Goal: Information Seeking & Learning: Check status

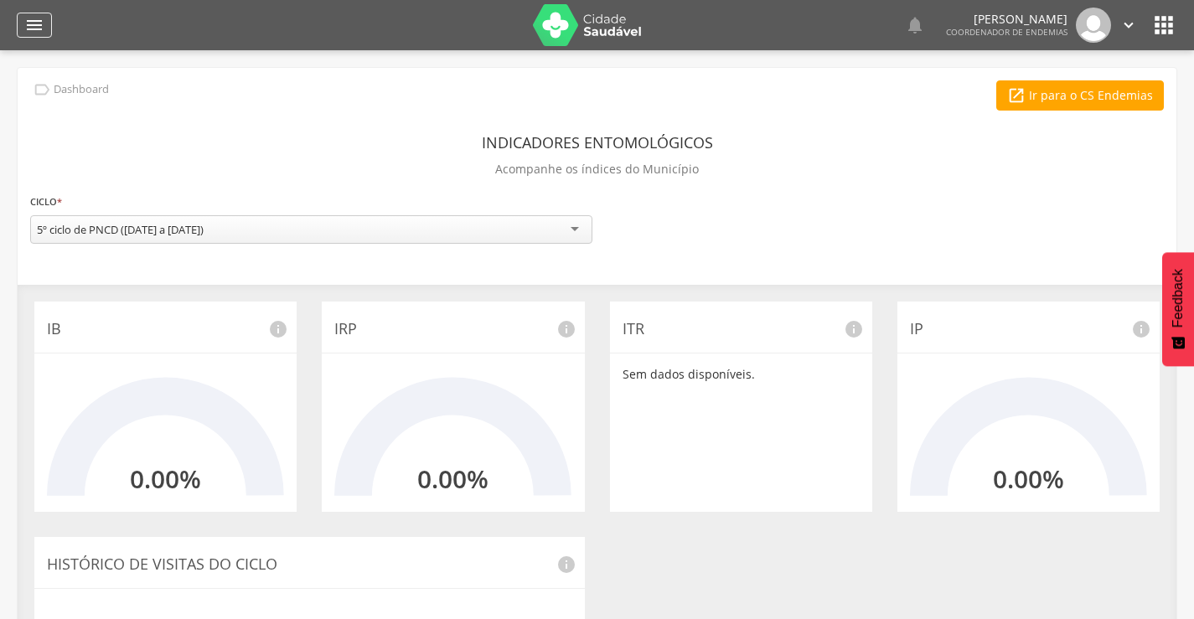
click at [43, 15] on icon "" at bounding box center [34, 25] width 20 height 20
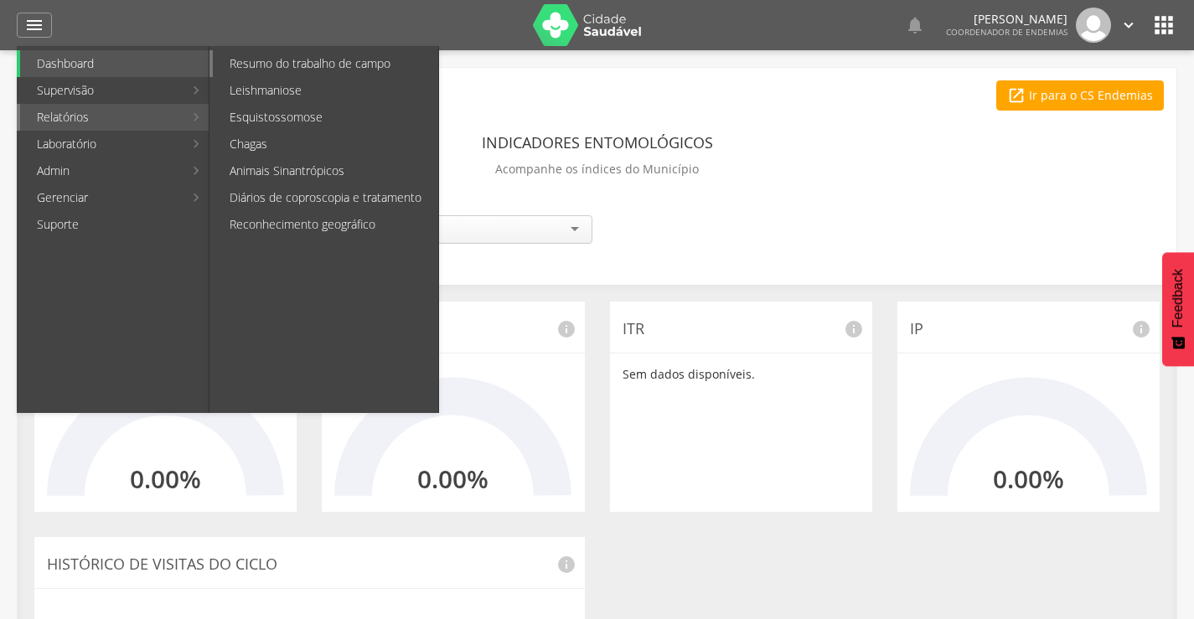
click at [357, 57] on link "Resumo do trabalho de campo" at bounding box center [325, 63] width 225 height 27
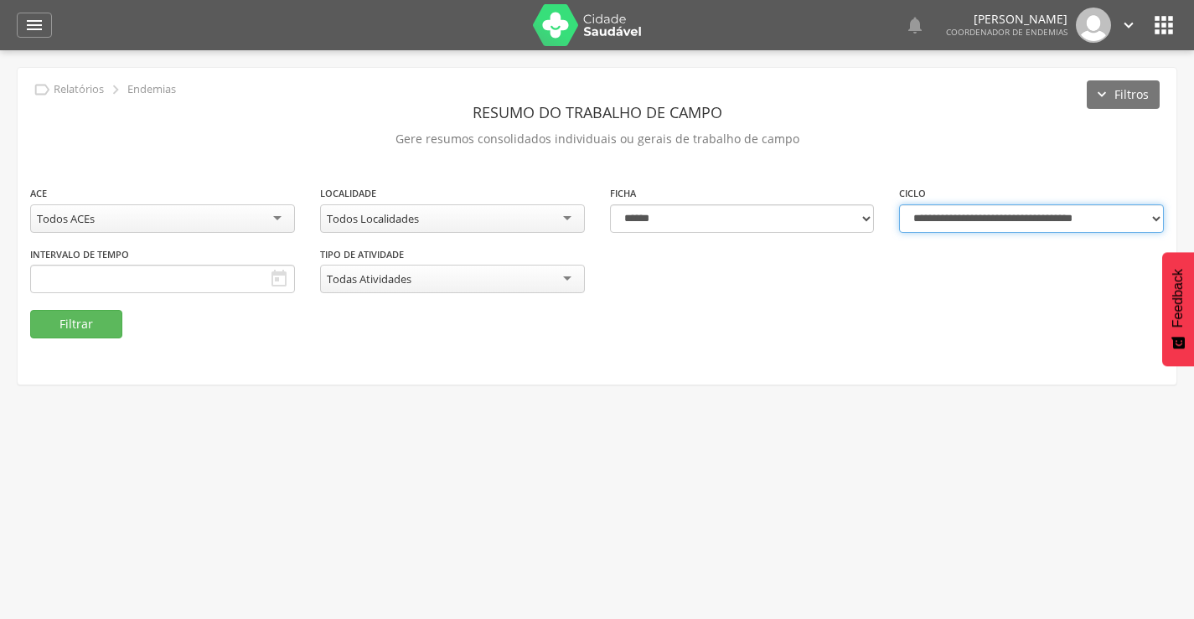
click at [1099, 220] on select "**********" at bounding box center [1031, 218] width 265 height 28
select select "**********"
click at [899, 204] on select "**********" at bounding box center [1031, 218] width 265 height 28
type input "**********"
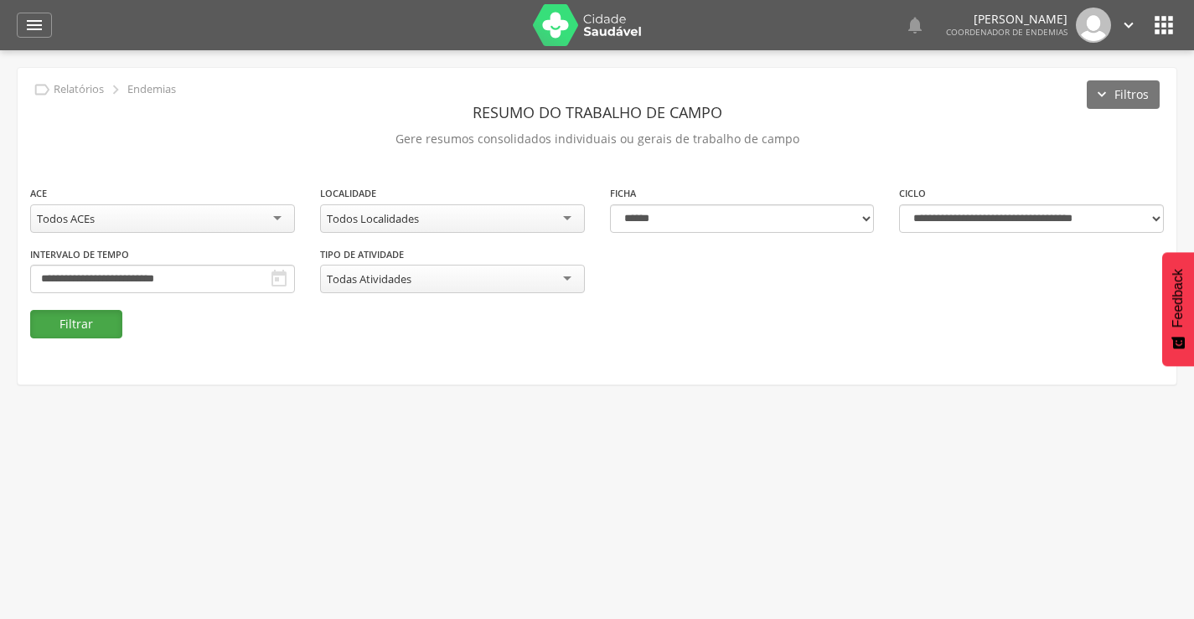
click at [103, 322] on button "Filtrar" at bounding box center [76, 324] width 92 height 28
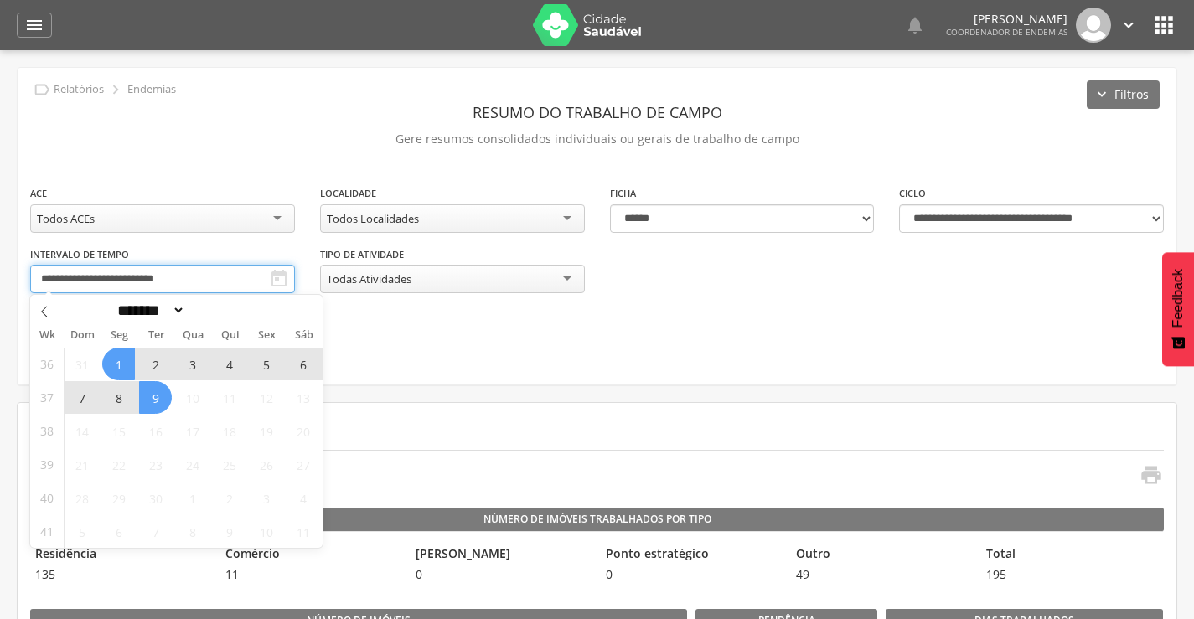
click at [242, 286] on input "**********" at bounding box center [162, 279] width 265 height 28
click at [43, 308] on icon at bounding box center [45, 312] width 12 height 12
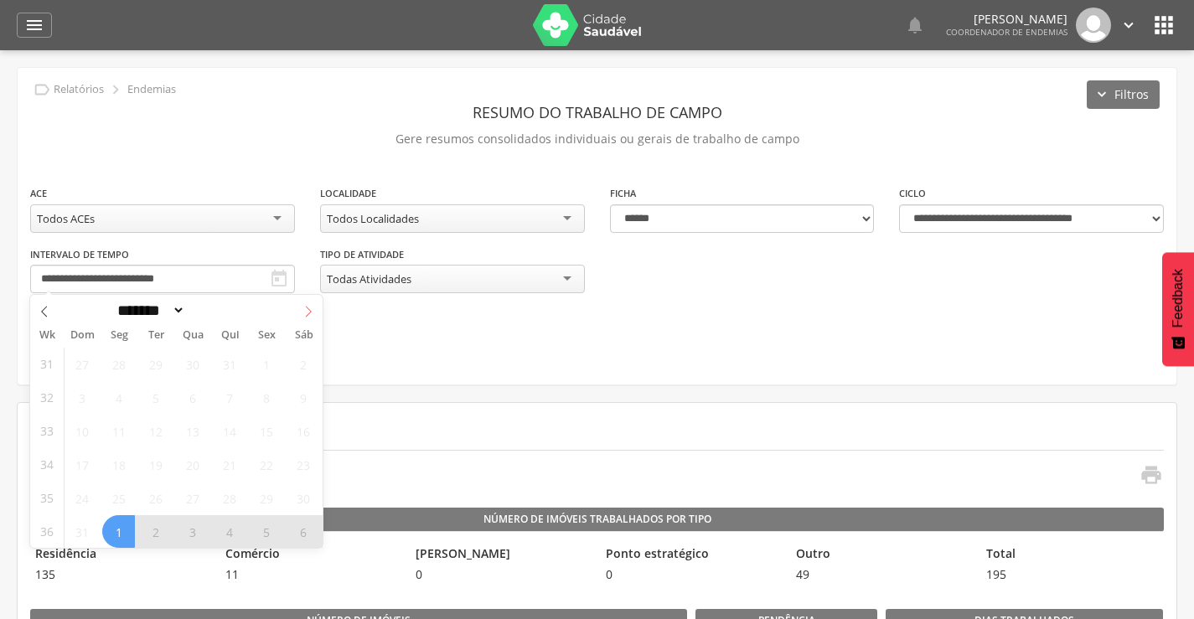
click at [308, 310] on icon at bounding box center [308, 312] width 12 height 12
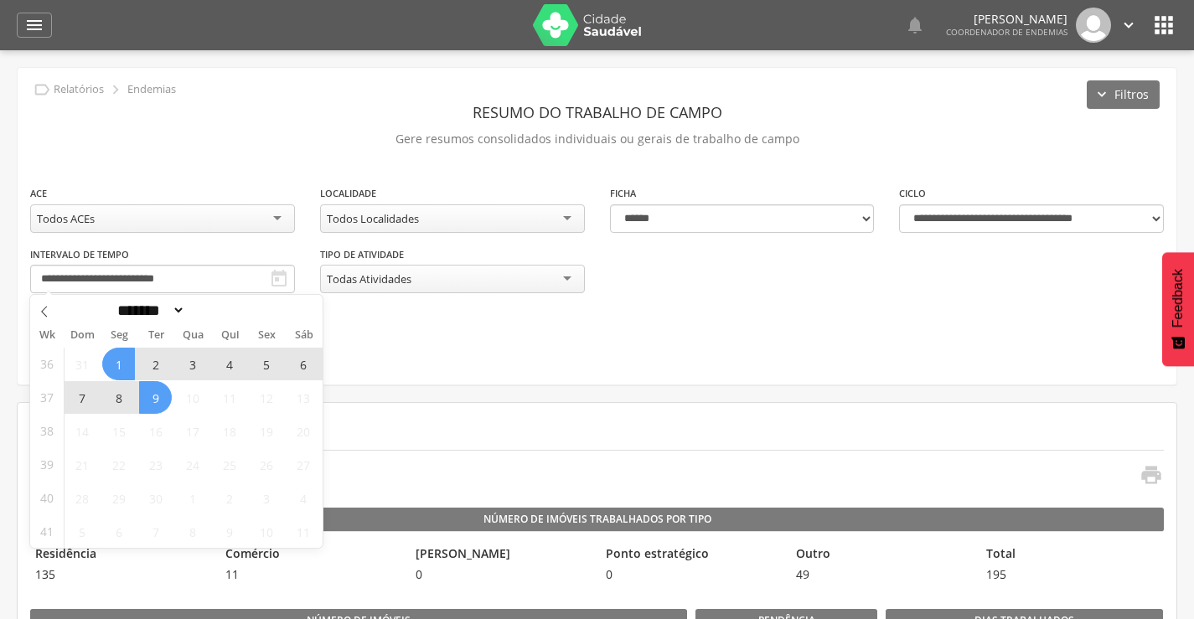
select select "*"
click at [122, 365] on span "1" at bounding box center [118, 364] width 33 height 33
click at [302, 368] on span "6" at bounding box center [303, 364] width 33 height 33
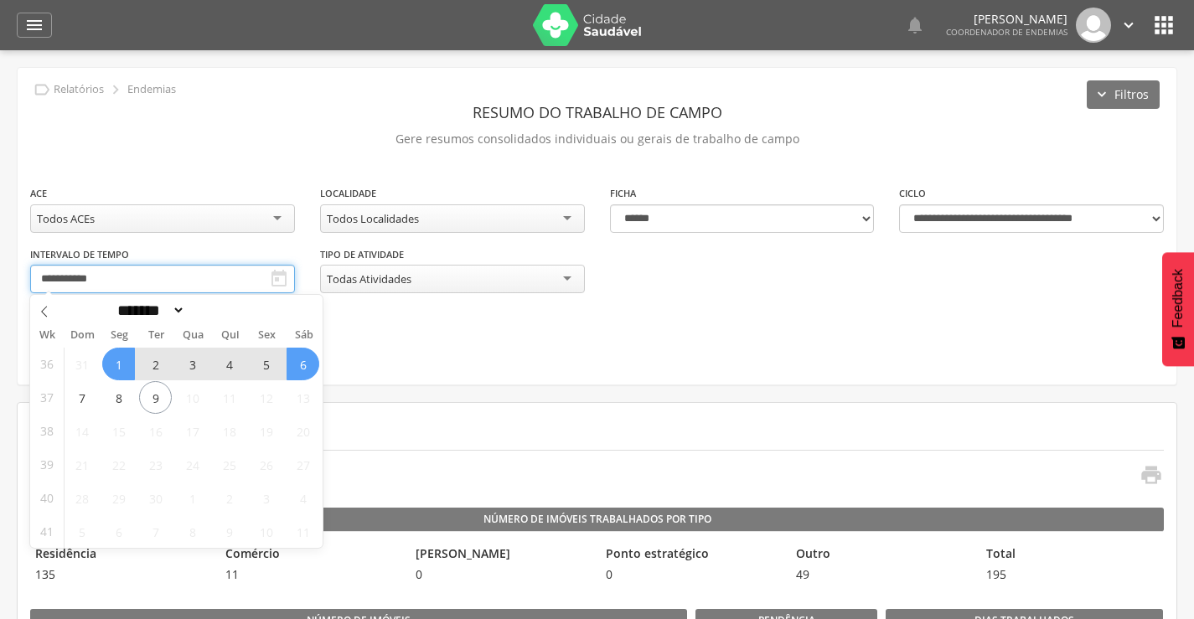
type input "**********"
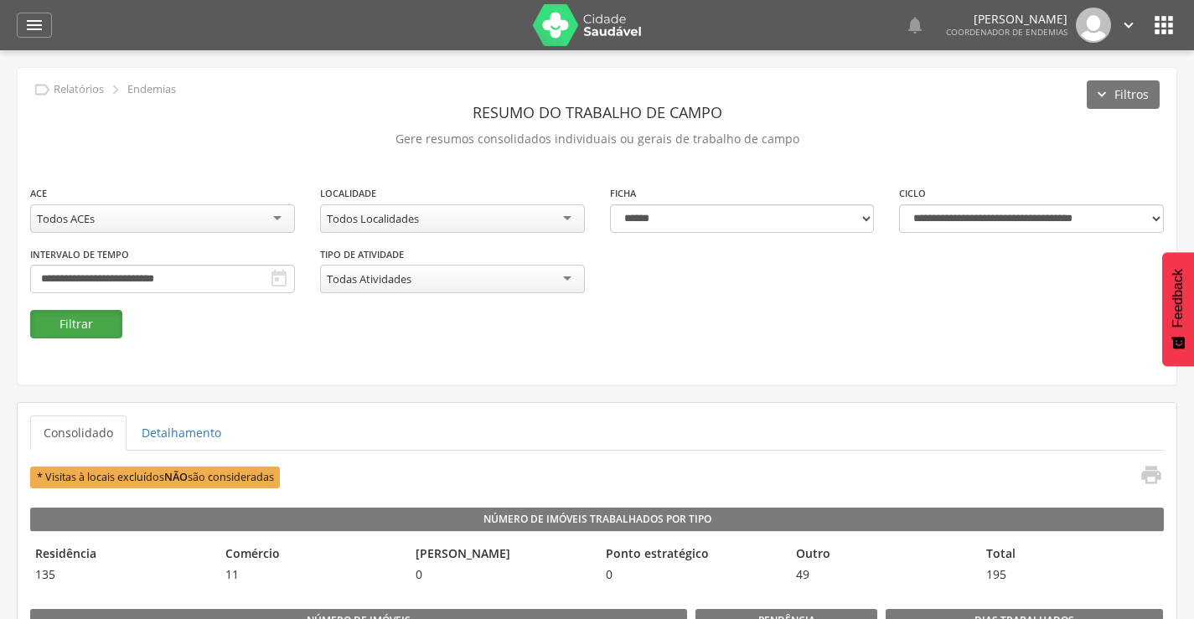
click at [66, 329] on button "Filtrar" at bounding box center [76, 324] width 92 height 28
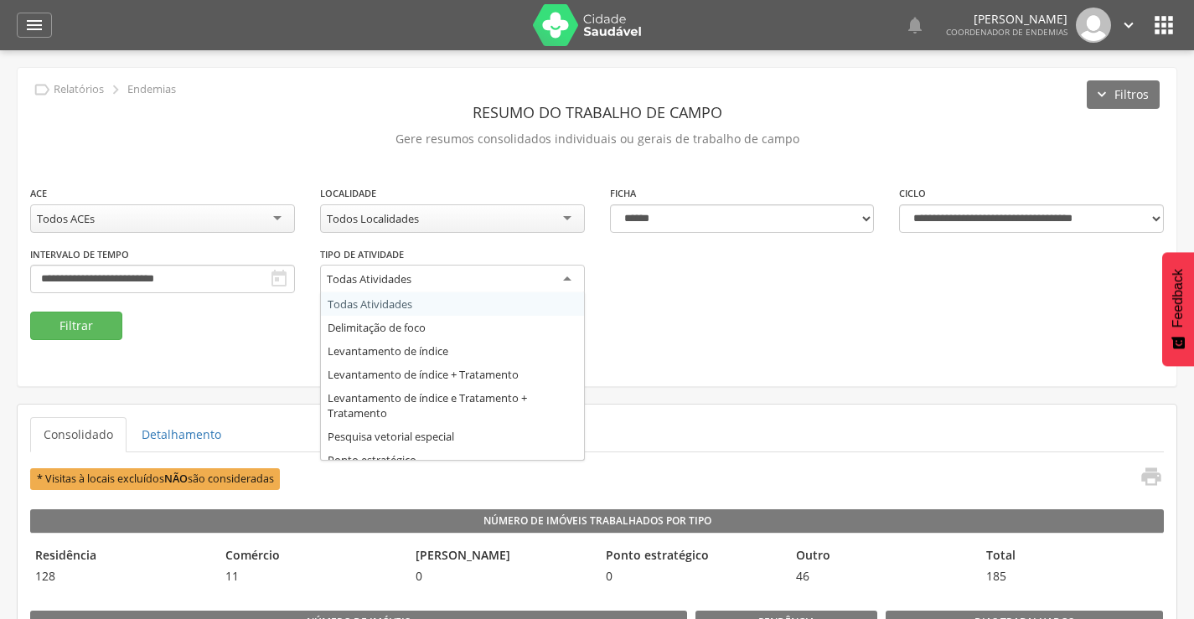
click at [432, 276] on div "Todas Atividades" at bounding box center [452, 280] width 265 height 30
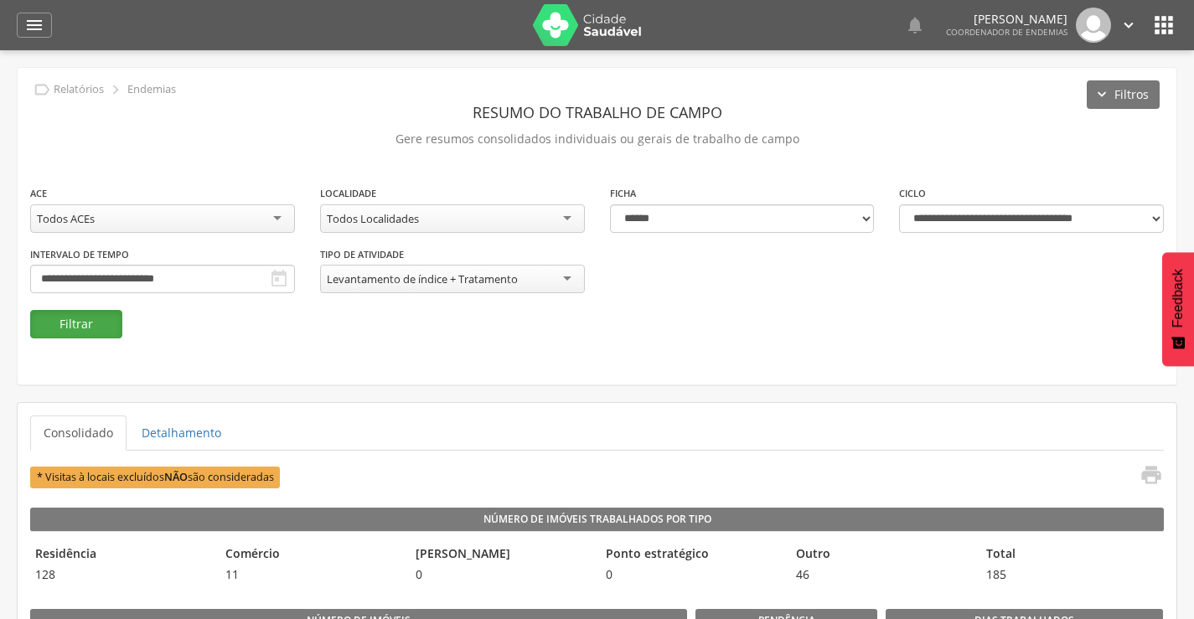
click at [67, 336] on button "Filtrar" at bounding box center [76, 324] width 92 height 28
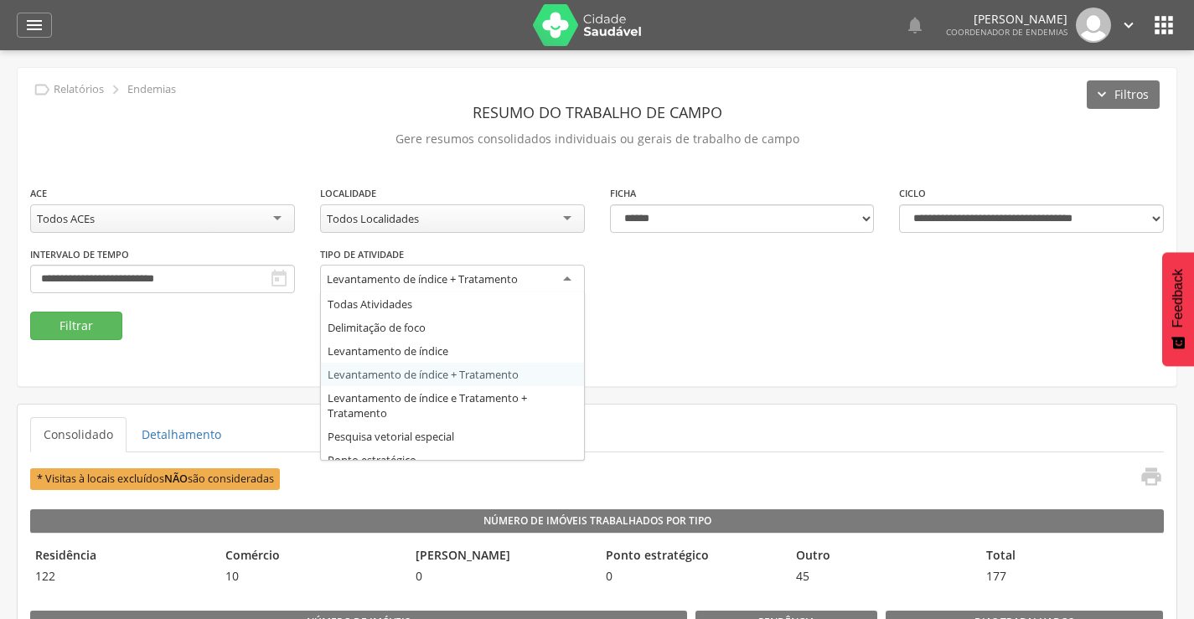
click at [574, 285] on div "Levantamento de índice + Tratamento" at bounding box center [452, 280] width 265 height 30
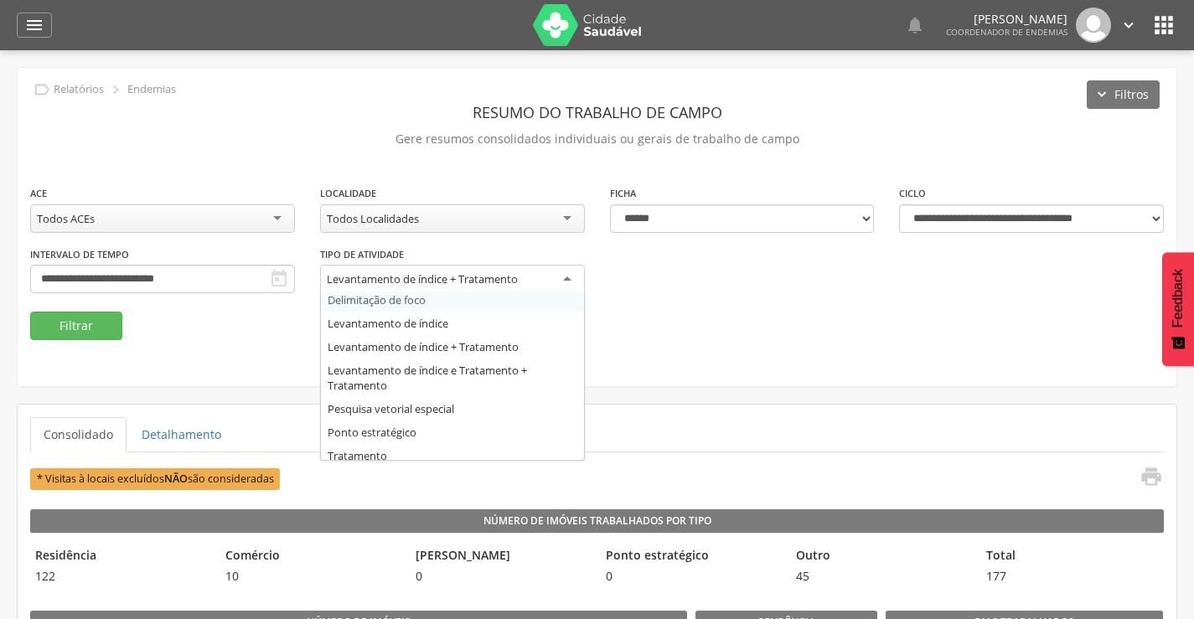
scroll to position [35, 0]
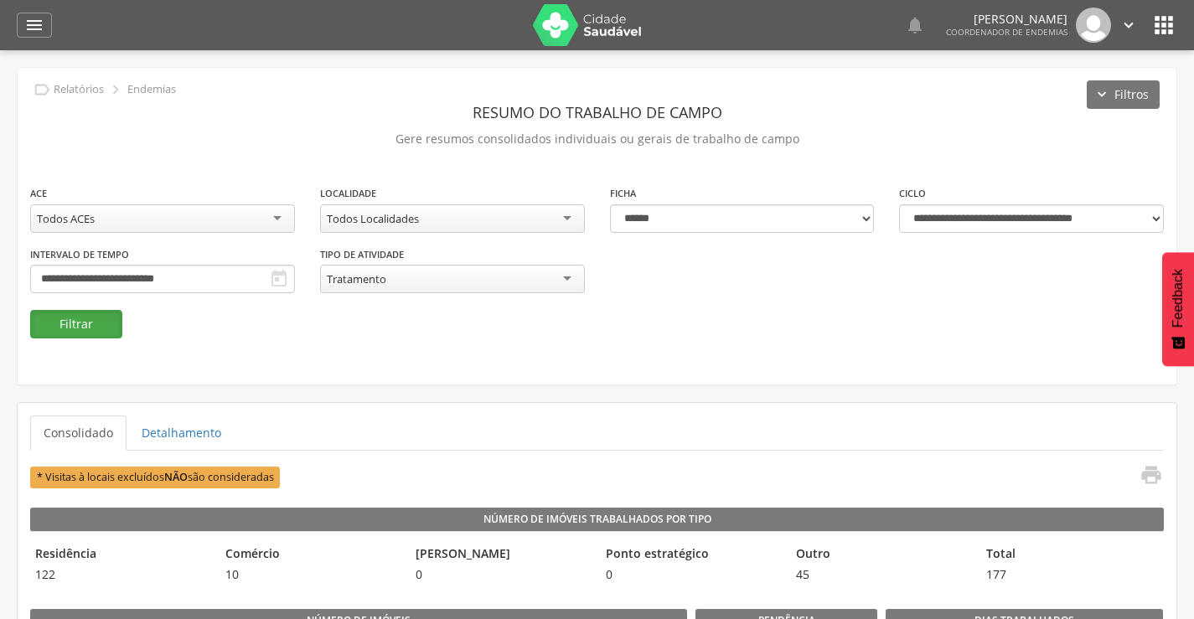
click at [63, 314] on button "Filtrar" at bounding box center [76, 324] width 92 height 28
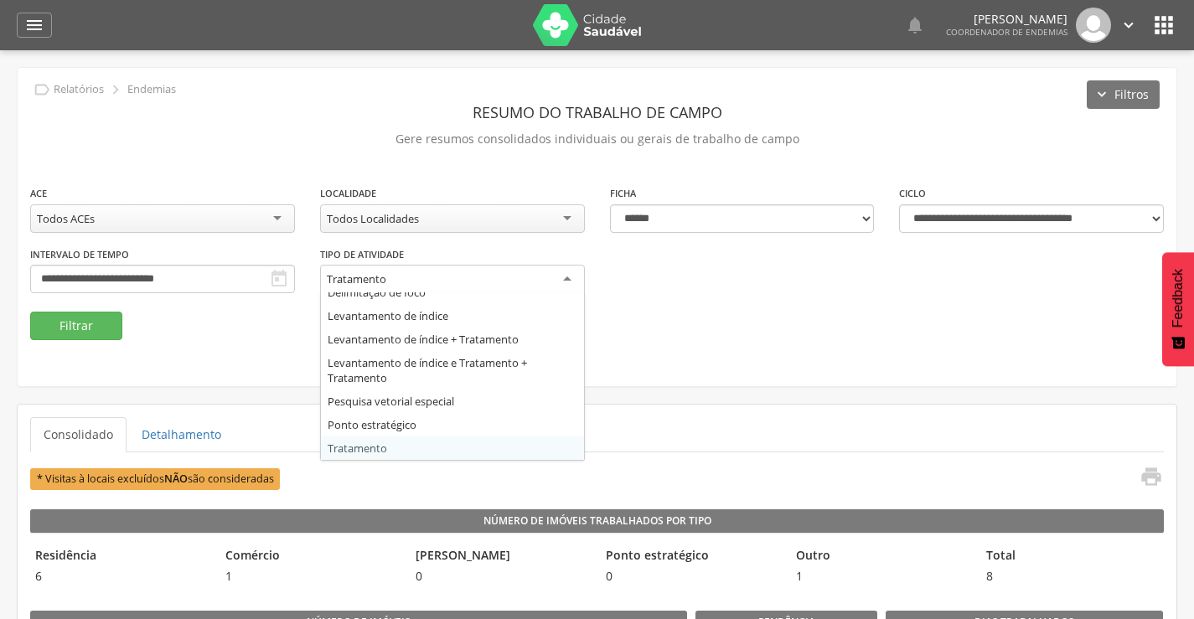
click at [581, 287] on div "Tratamento" at bounding box center [452, 280] width 265 height 30
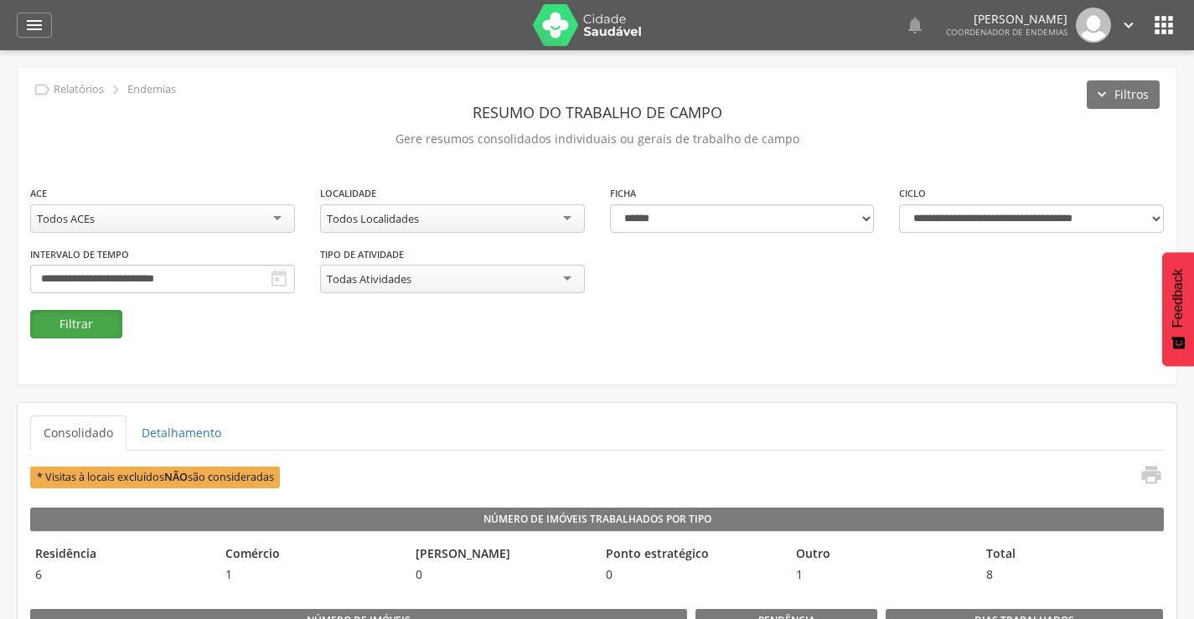
click at [64, 332] on button "Filtrar" at bounding box center [76, 324] width 92 height 28
click at [1149, 481] on icon "" at bounding box center [1151, 474] width 23 height 23
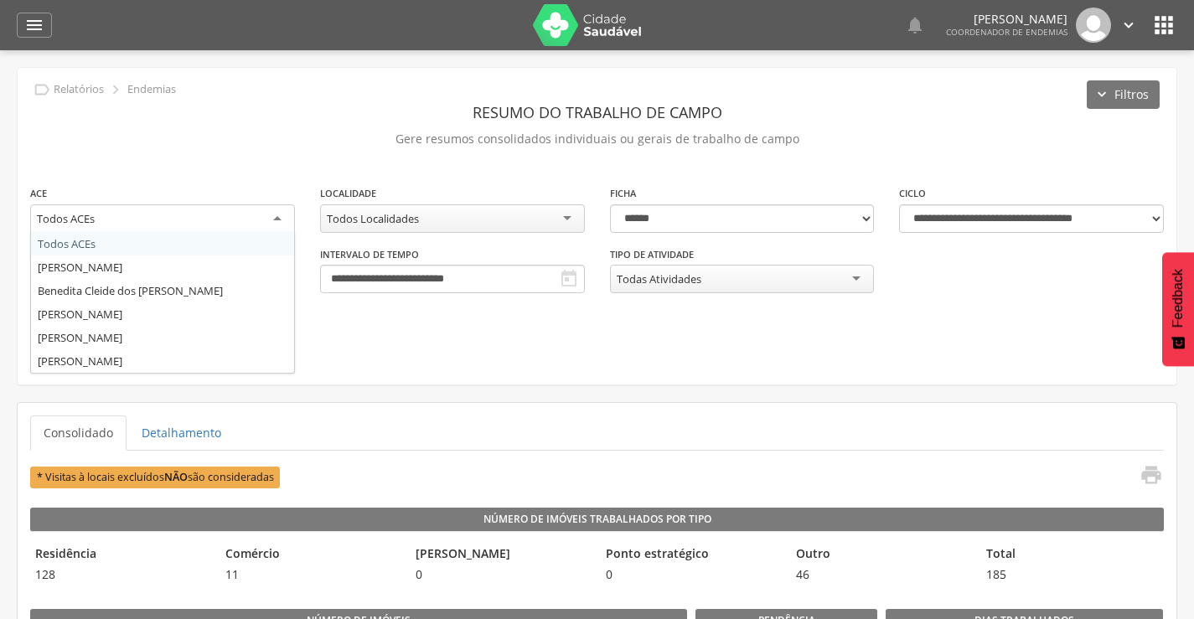
click at [262, 223] on div "Todos ACEs" at bounding box center [162, 219] width 265 height 30
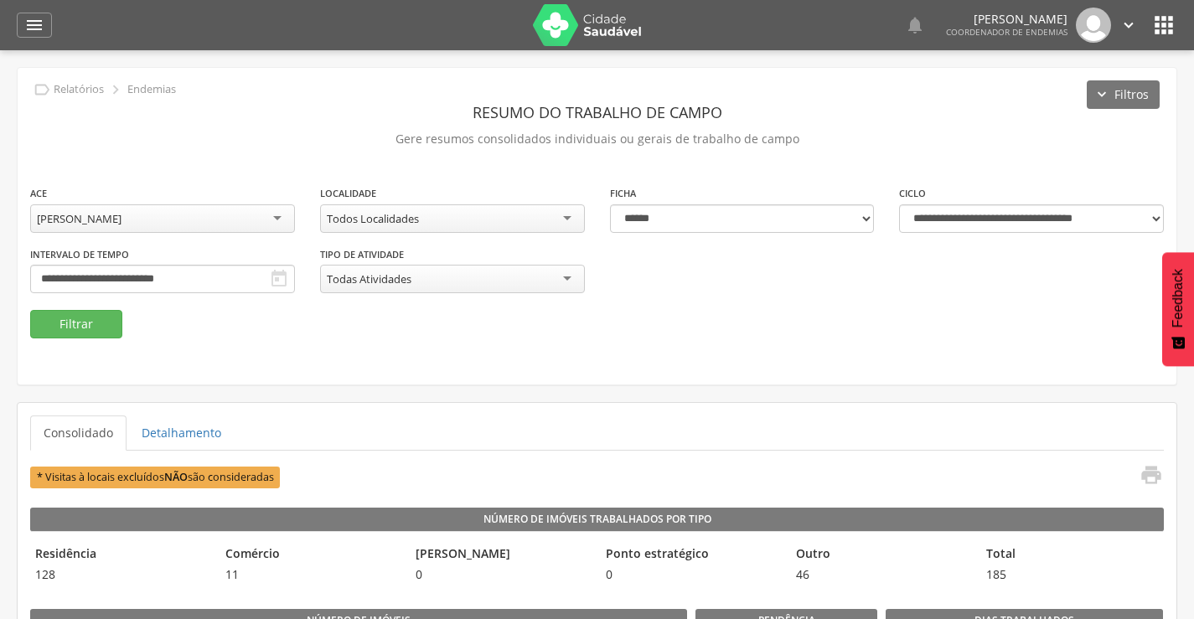
click at [567, 284] on div "Todas Atividades" at bounding box center [452, 279] width 265 height 28
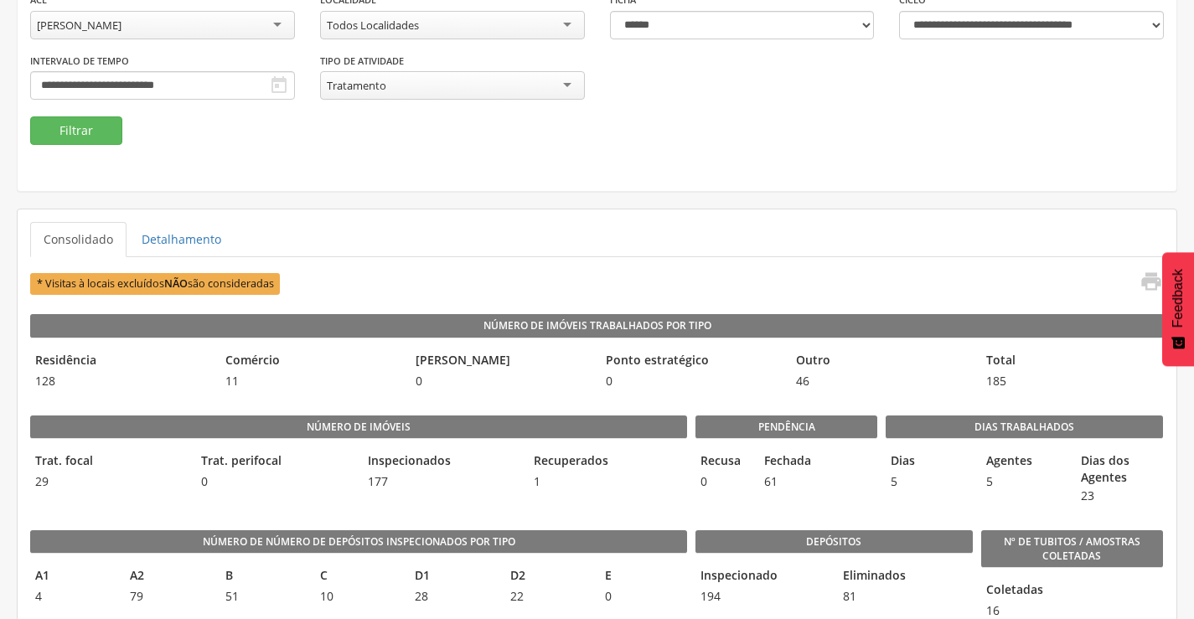
scroll to position [84, 0]
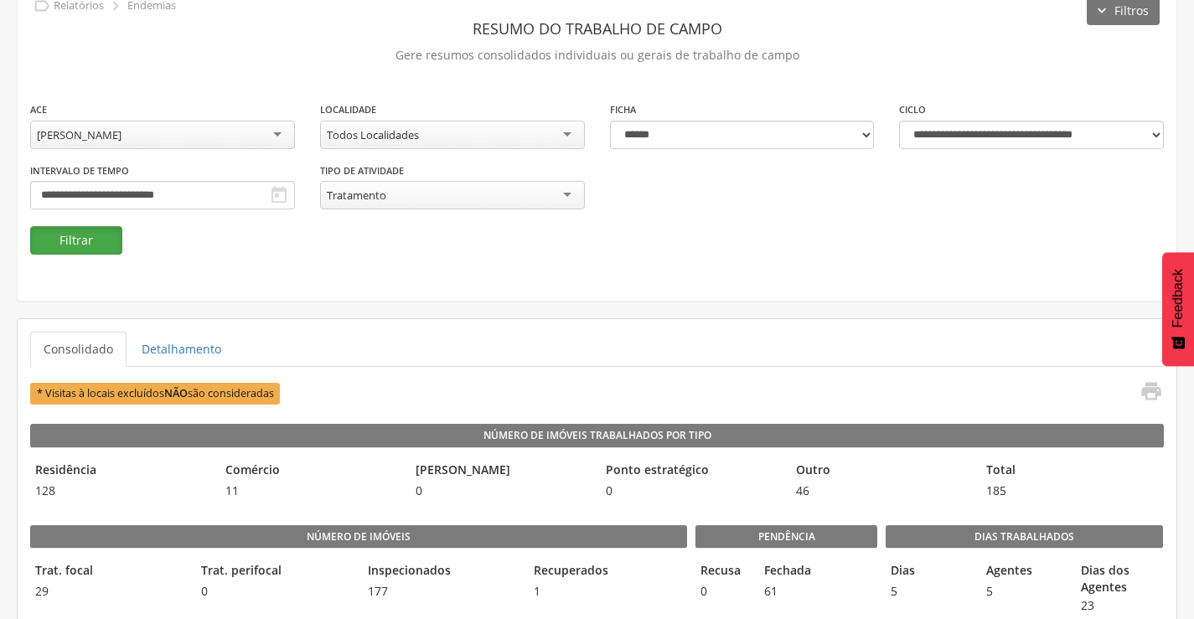
click at [72, 244] on button "Filtrar" at bounding box center [76, 240] width 92 height 28
click at [577, 193] on div "Tratamento" at bounding box center [452, 195] width 265 height 28
click at [96, 249] on button "Filtrar" at bounding box center [76, 240] width 92 height 28
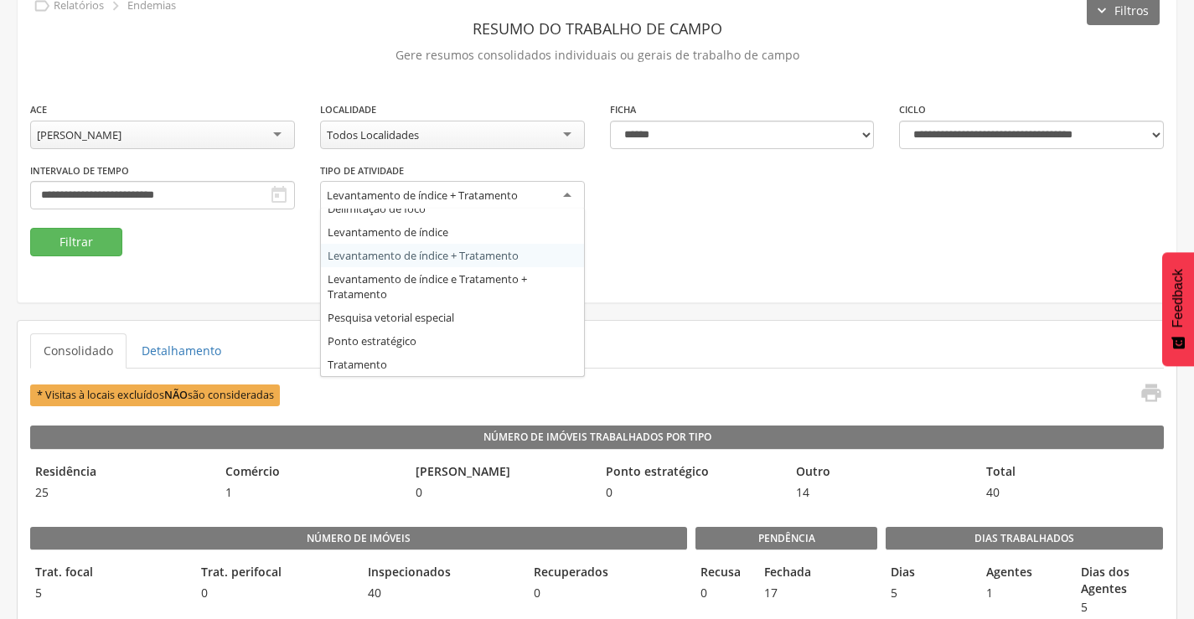
click at [572, 196] on div "Levantamento de índice + Tratamento" at bounding box center [452, 196] width 265 height 30
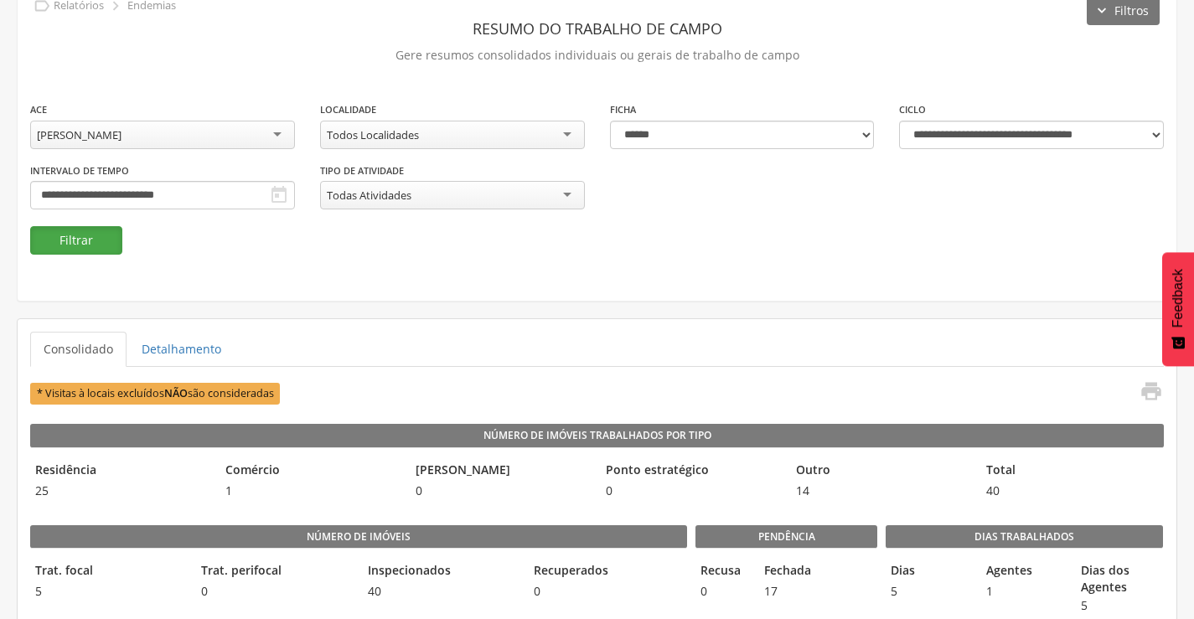
click at [88, 236] on button "Filtrar" at bounding box center [76, 240] width 92 height 28
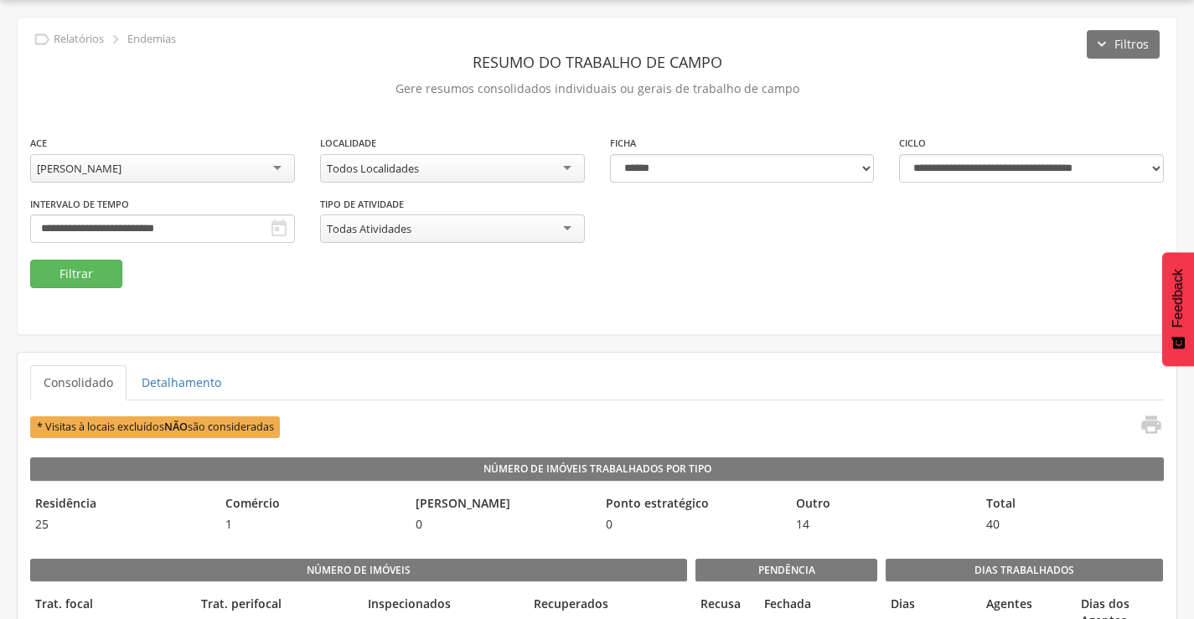
scroll to position [84, 0]
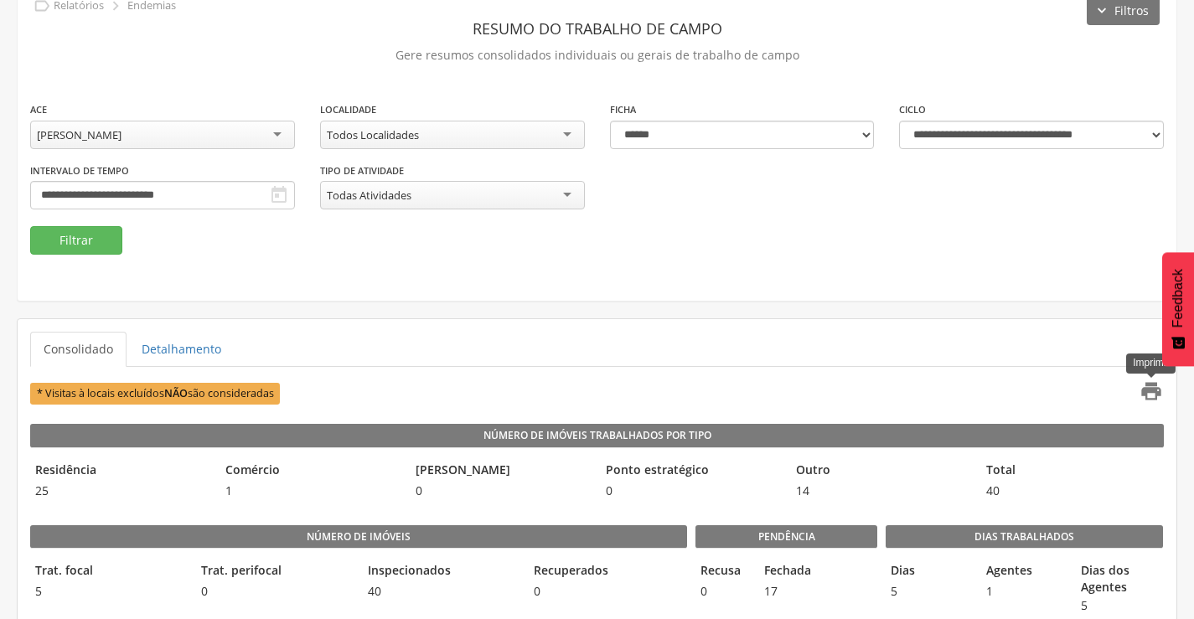
click at [1153, 389] on icon "" at bounding box center [1151, 391] width 23 height 23
click at [267, 133] on div "[PERSON_NAME]" at bounding box center [162, 135] width 265 height 28
click at [85, 241] on button "Filtrar" at bounding box center [76, 240] width 92 height 28
click at [1153, 393] on icon "" at bounding box center [1151, 391] width 23 height 23
click at [562, 196] on div "Todas Atividades" at bounding box center [452, 195] width 265 height 28
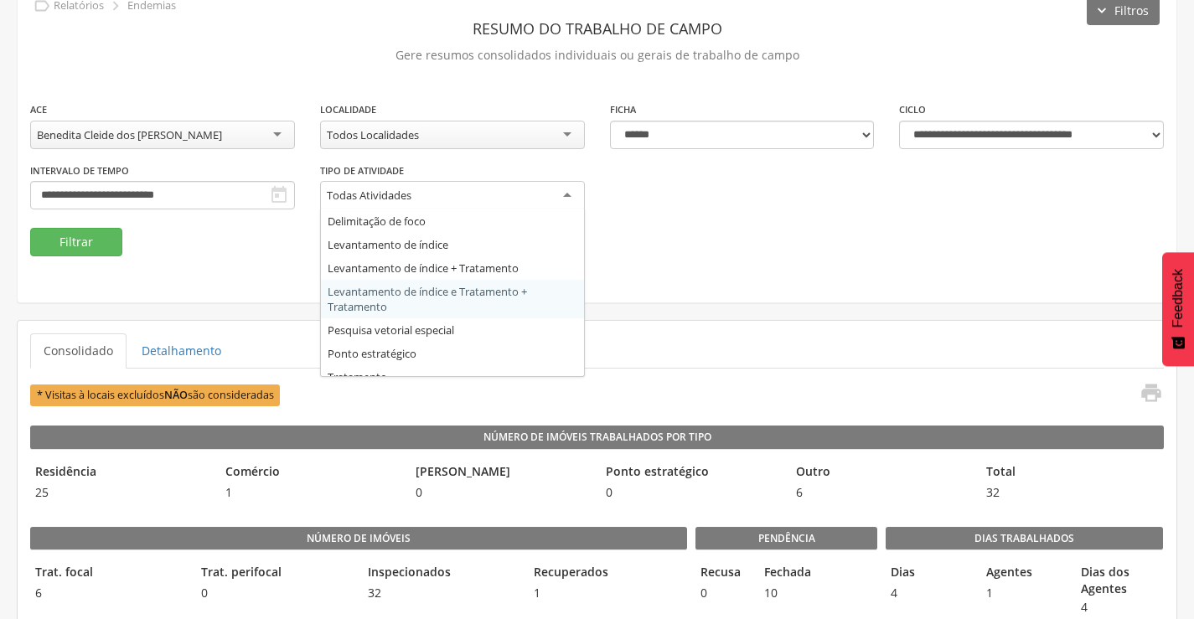
scroll to position [35, 0]
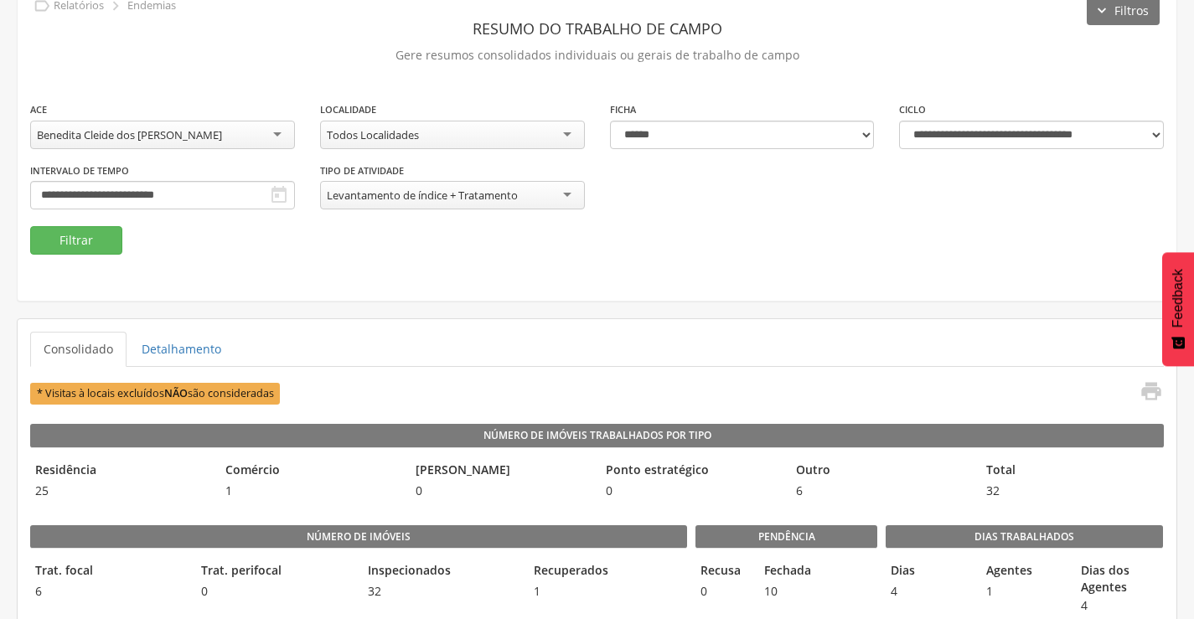
click at [47, 257] on div "**********" at bounding box center [597, 142] width 1159 height 317
click at [63, 249] on button "Filtrar" at bounding box center [76, 240] width 92 height 28
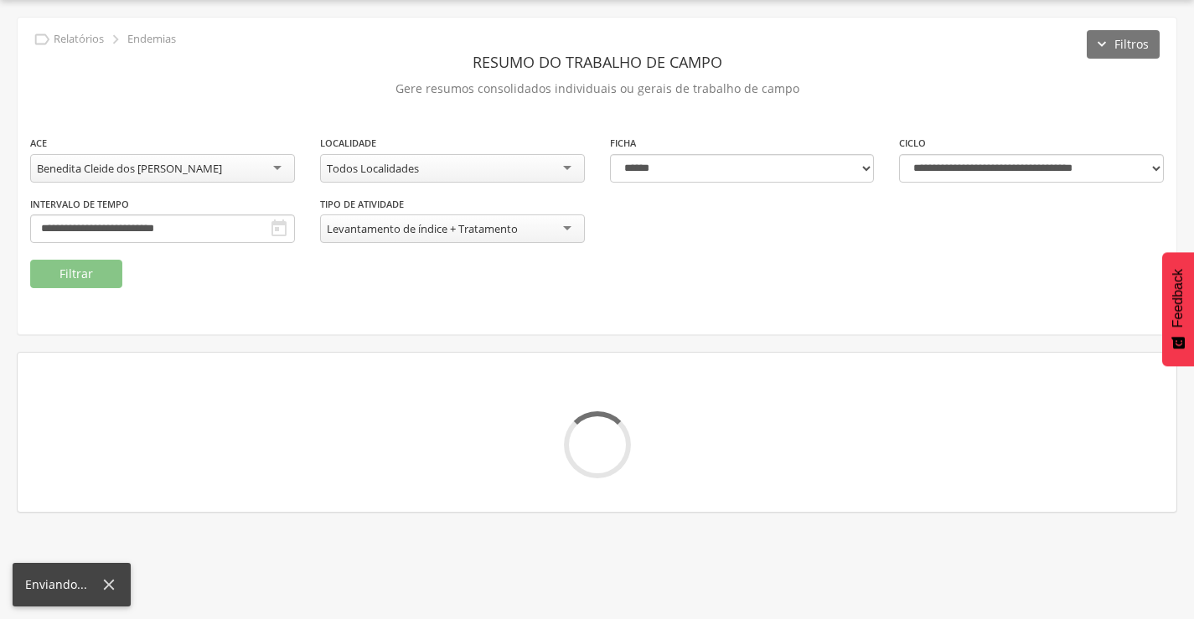
scroll to position [84, 0]
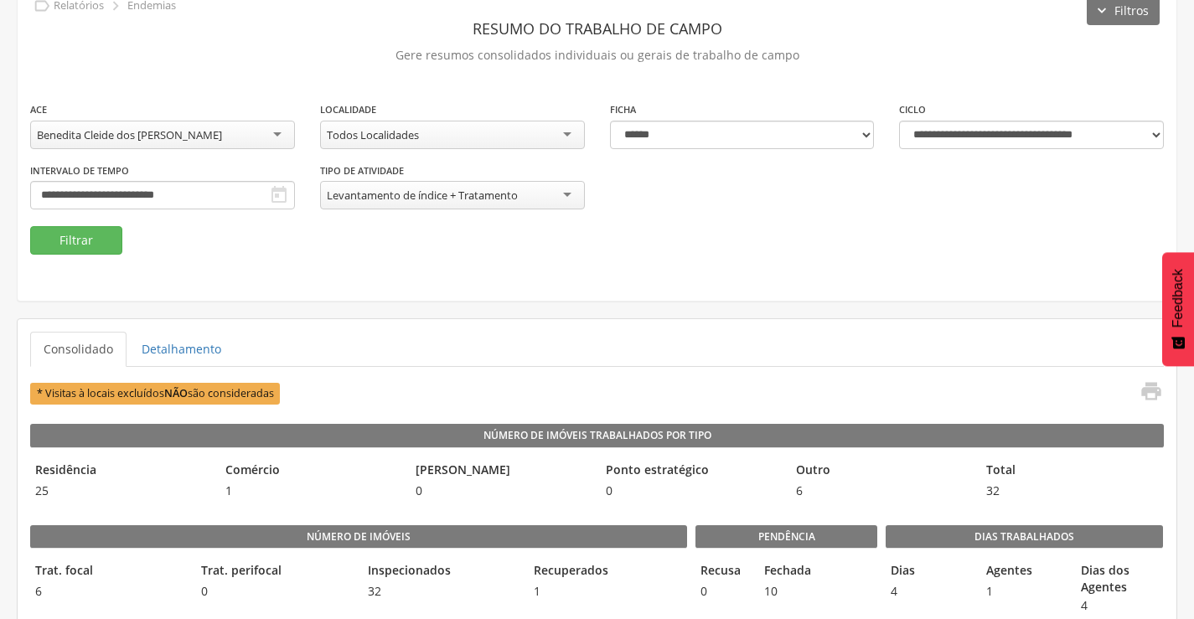
click at [230, 132] on div "Benedita Cleide dos [PERSON_NAME]" at bounding box center [162, 135] width 265 height 28
click at [89, 246] on button "Filtrar" at bounding box center [76, 240] width 92 height 28
click at [568, 196] on div "Levantamento de índice + Tratamento" at bounding box center [452, 195] width 265 height 28
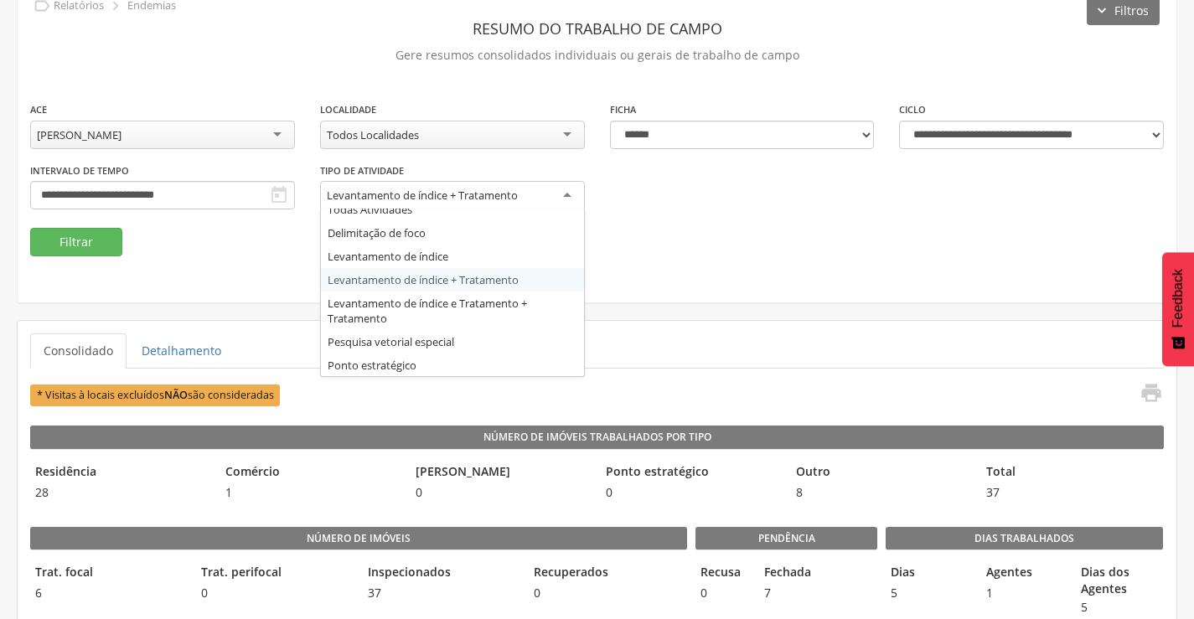
scroll to position [0, 0]
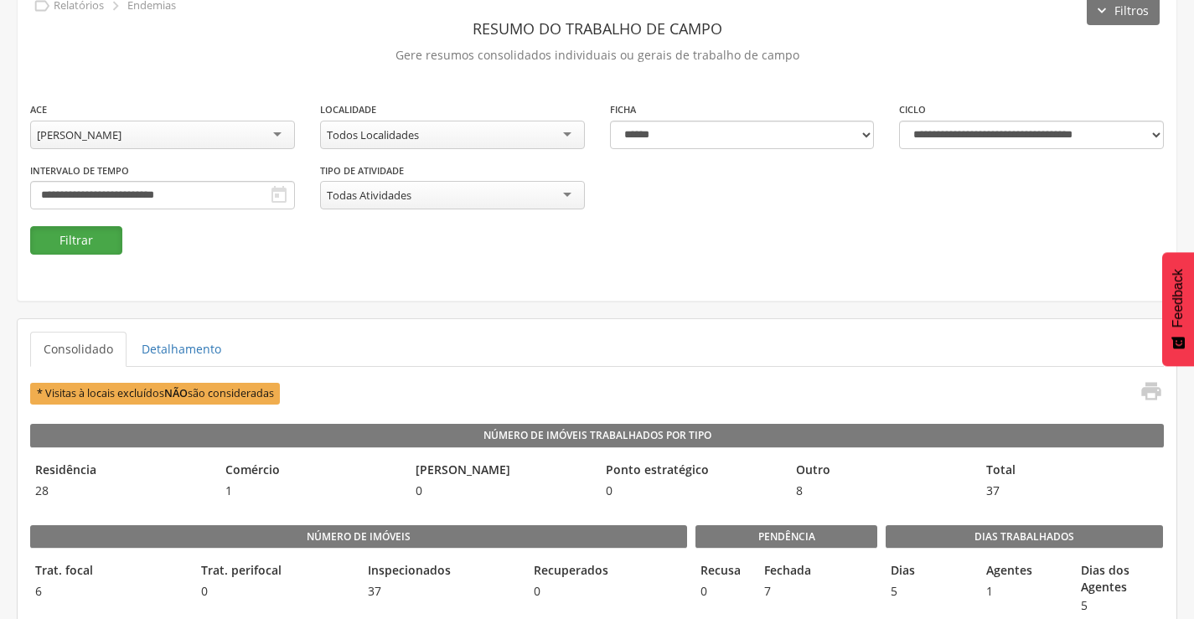
click at [88, 239] on button "Filtrar" at bounding box center [76, 240] width 92 height 28
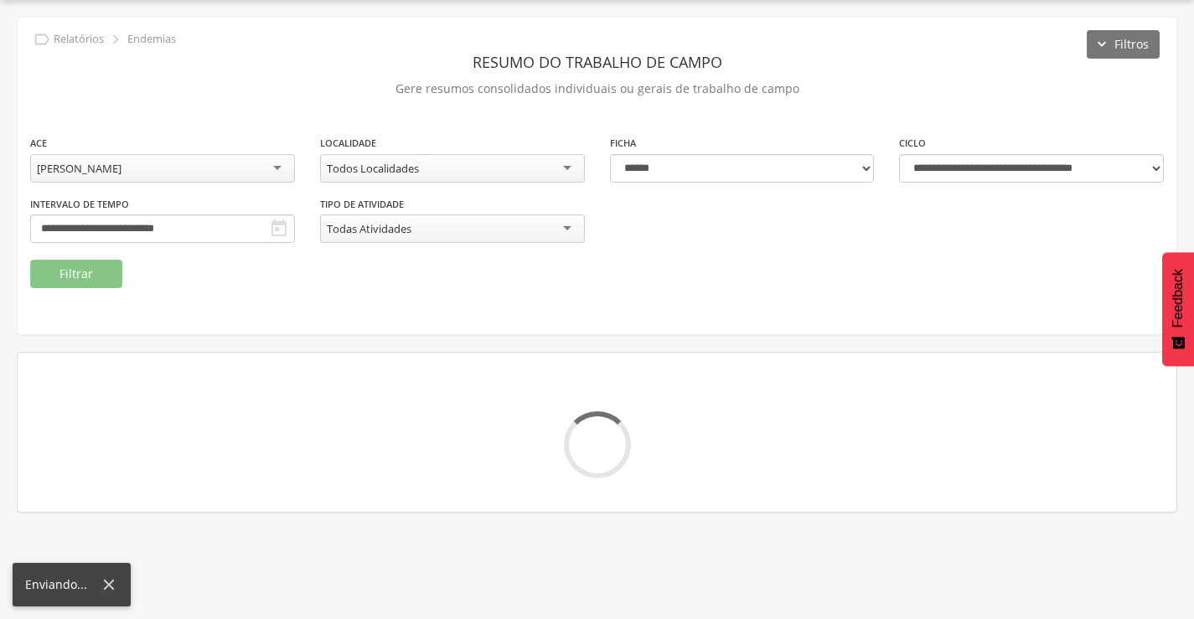
scroll to position [84, 0]
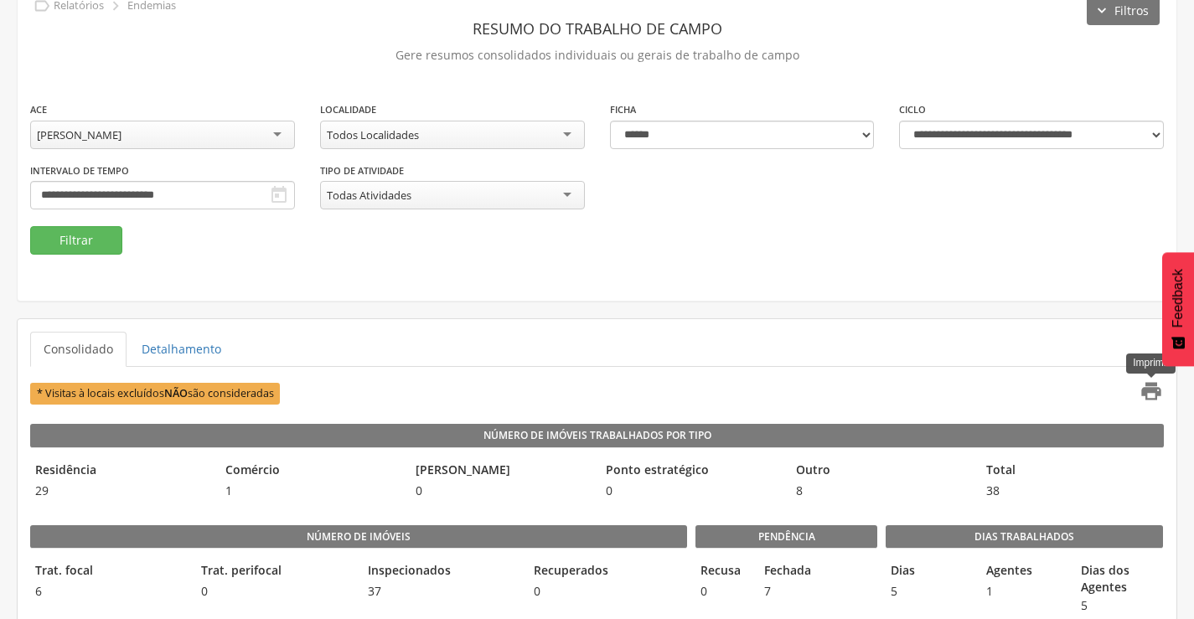
click at [1149, 398] on icon "" at bounding box center [1151, 391] width 23 height 23
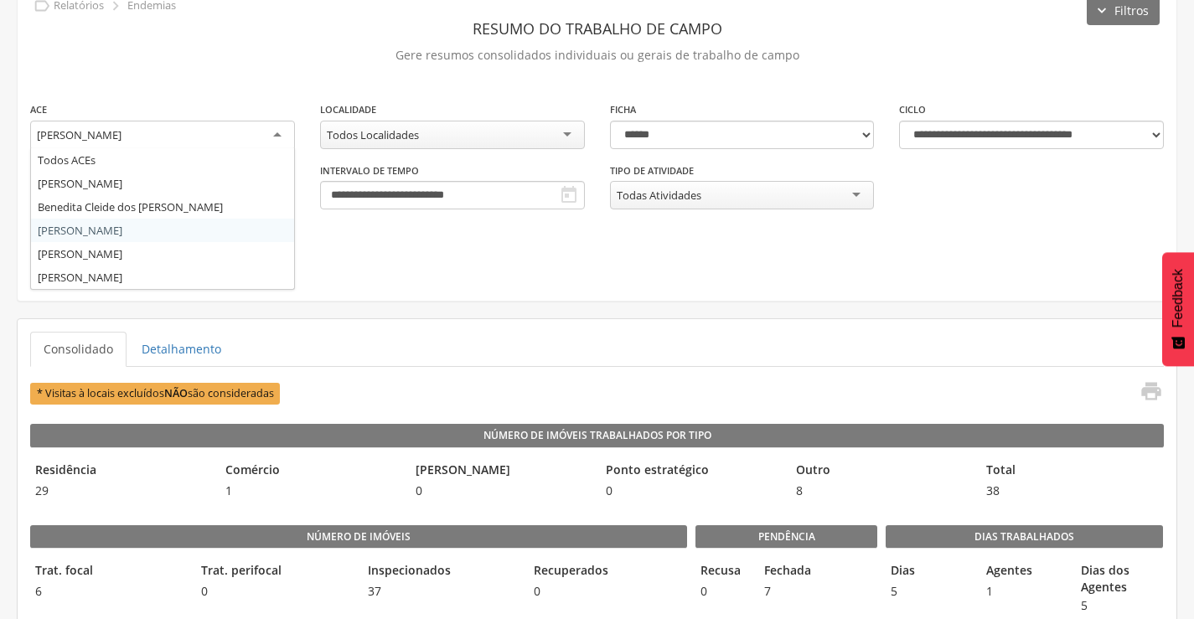
click at [238, 139] on div "[PERSON_NAME]" at bounding box center [162, 136] width 265 height 30
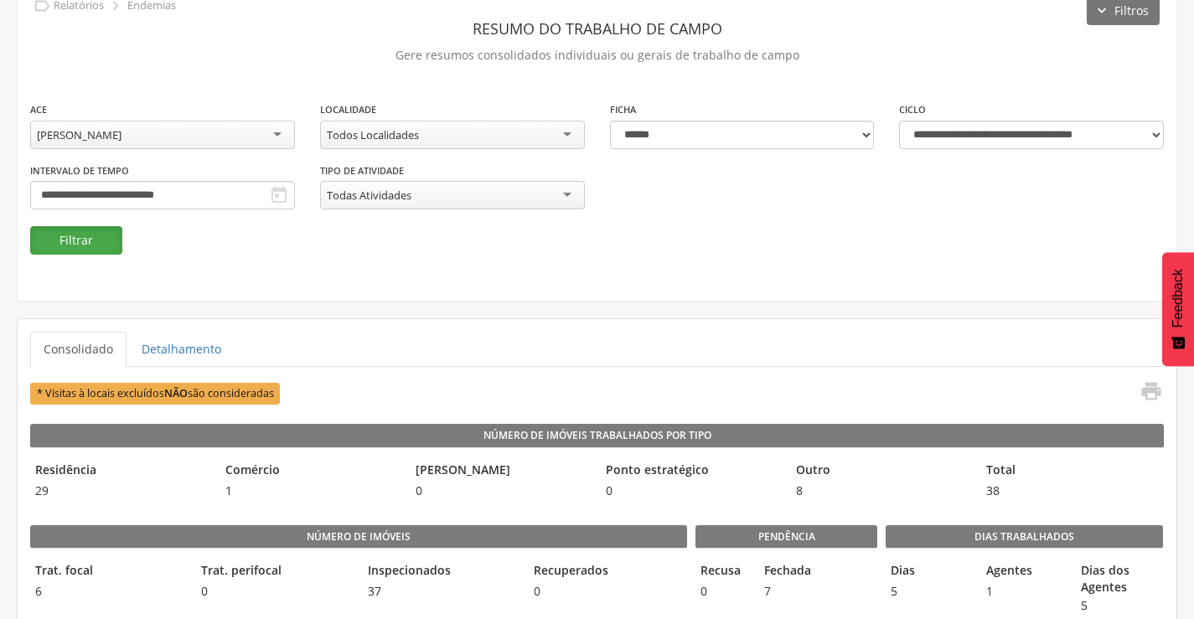
click at [78, 246] on button "Filtrar" at bounding box center [76, 240] width 92 height 28
click at [1149, 394] on icon "" at bounding box center [1151, 391] width 23 height 23
click at [544, 193] on div "Todas Atividades" at bounding box center [452, 195] width 265 height 28
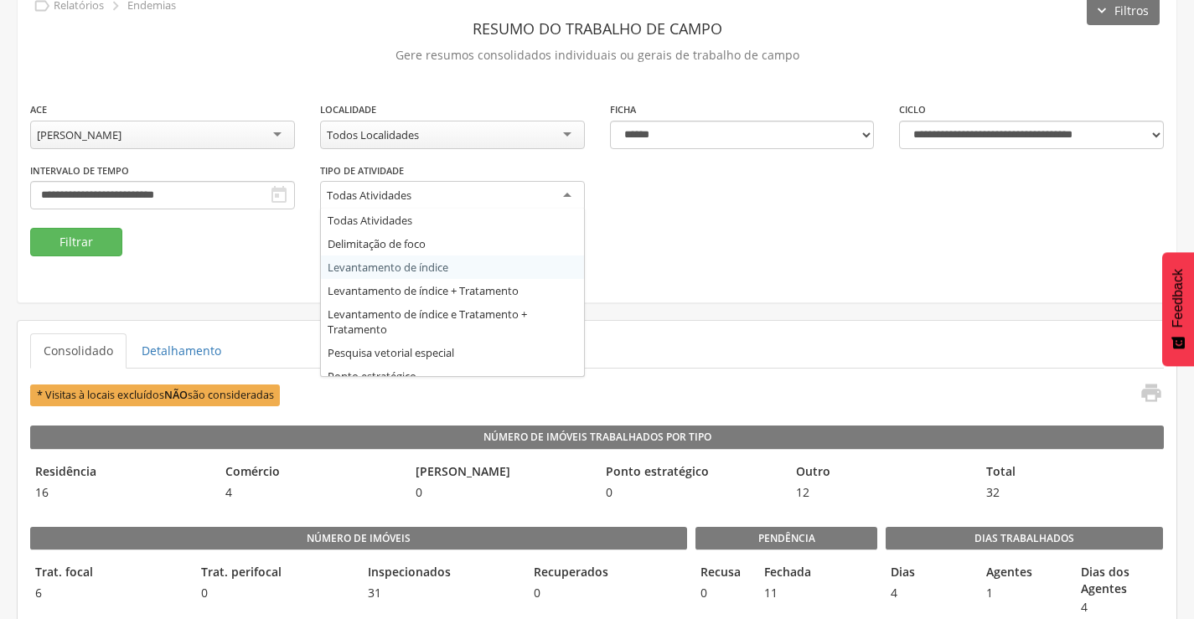
scroll to position [35, 0]
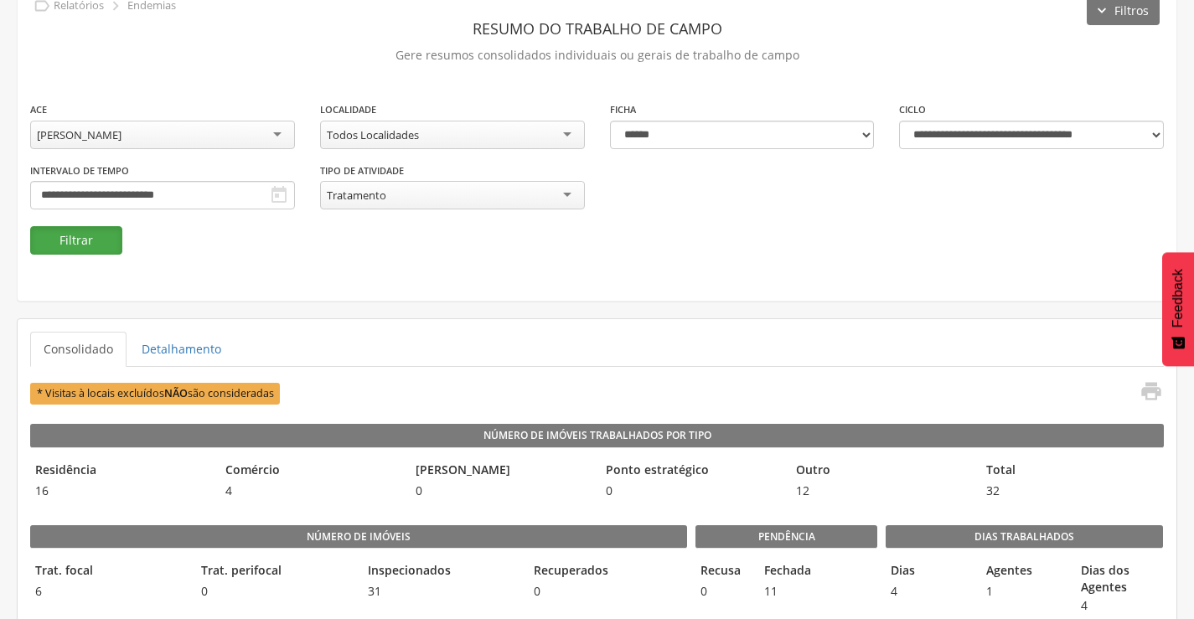
click at [64, 248] on button "Filtrar" at bounding box center [76, 240] width 92 height 28
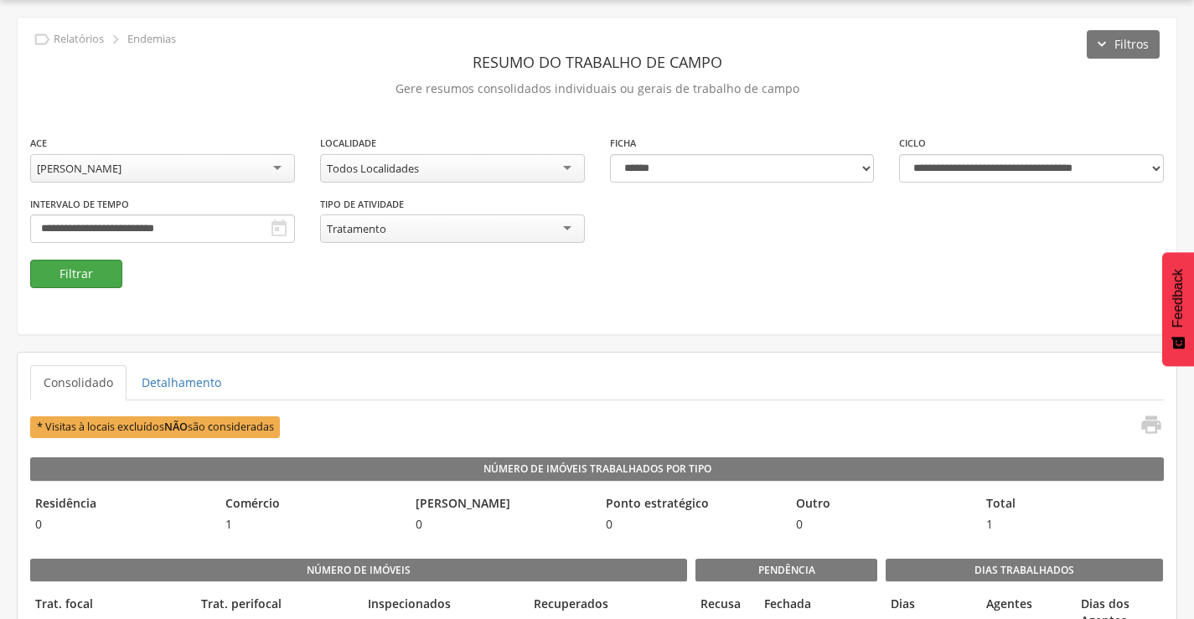
scroll to position [84, 0]
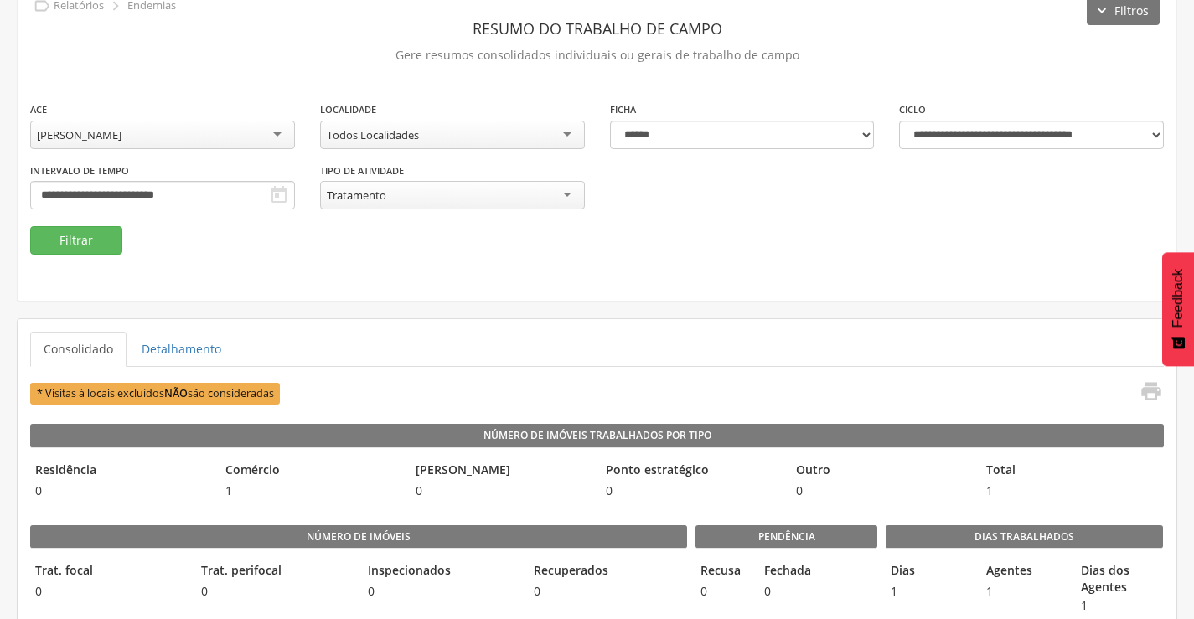
click at [466, 197] on div "Tratamento" at bounding box center [452, 195] width 265 height 28
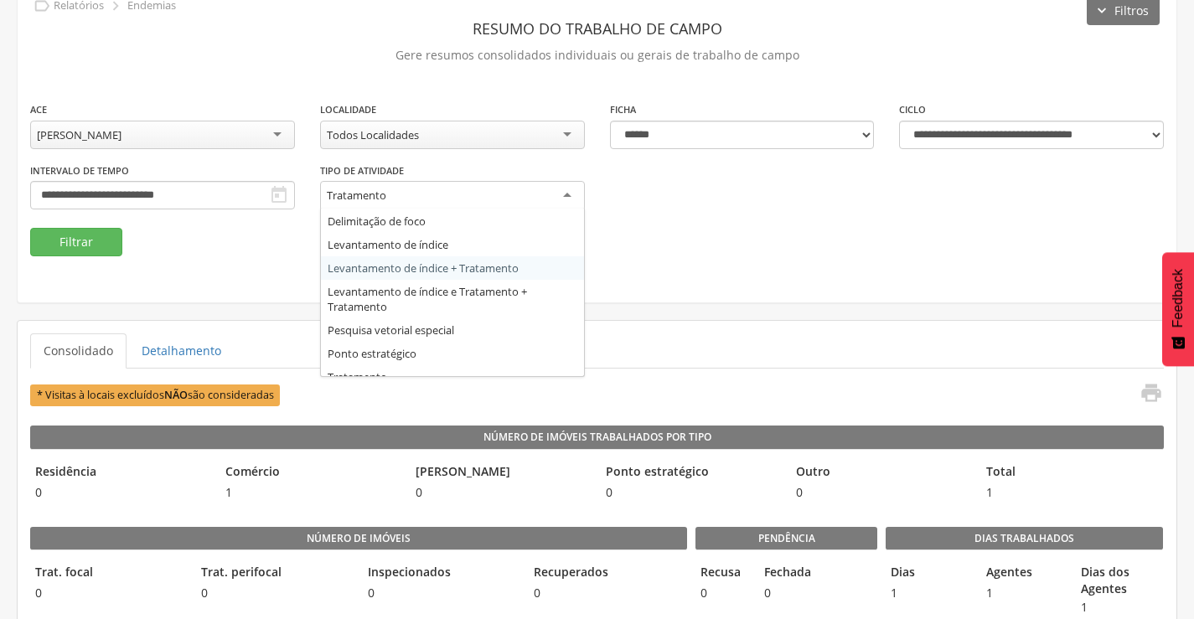
scroll to position [35, 0]
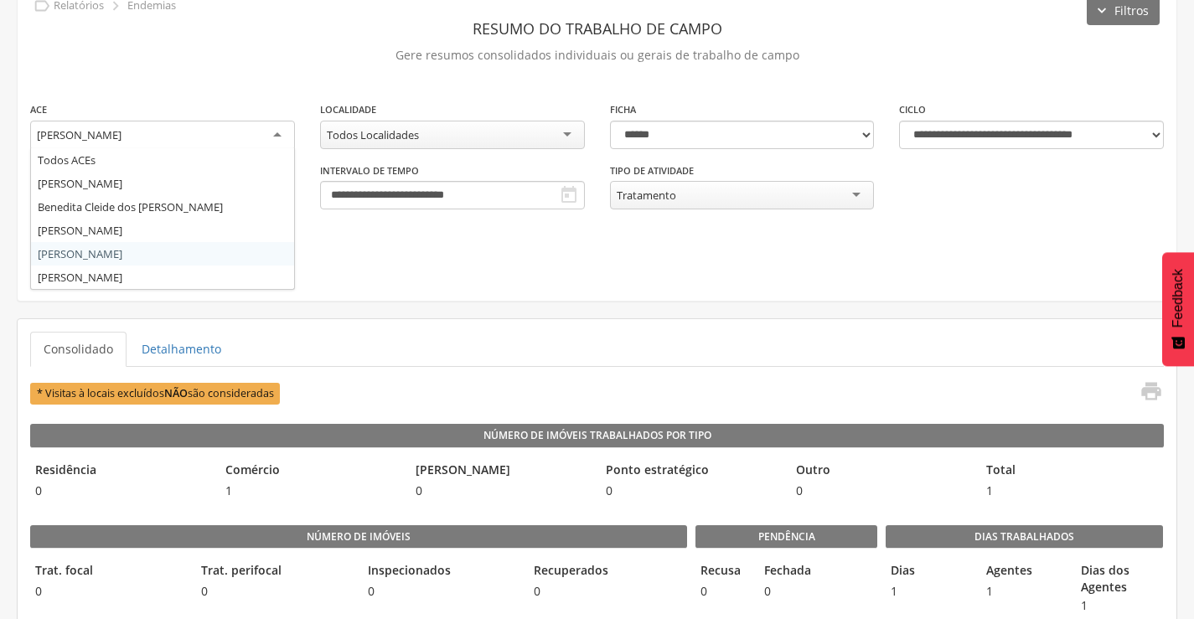
click at [261, 128] on div "[PERSON_NAME]" at bounding box center [162, 136] width 265 height 30
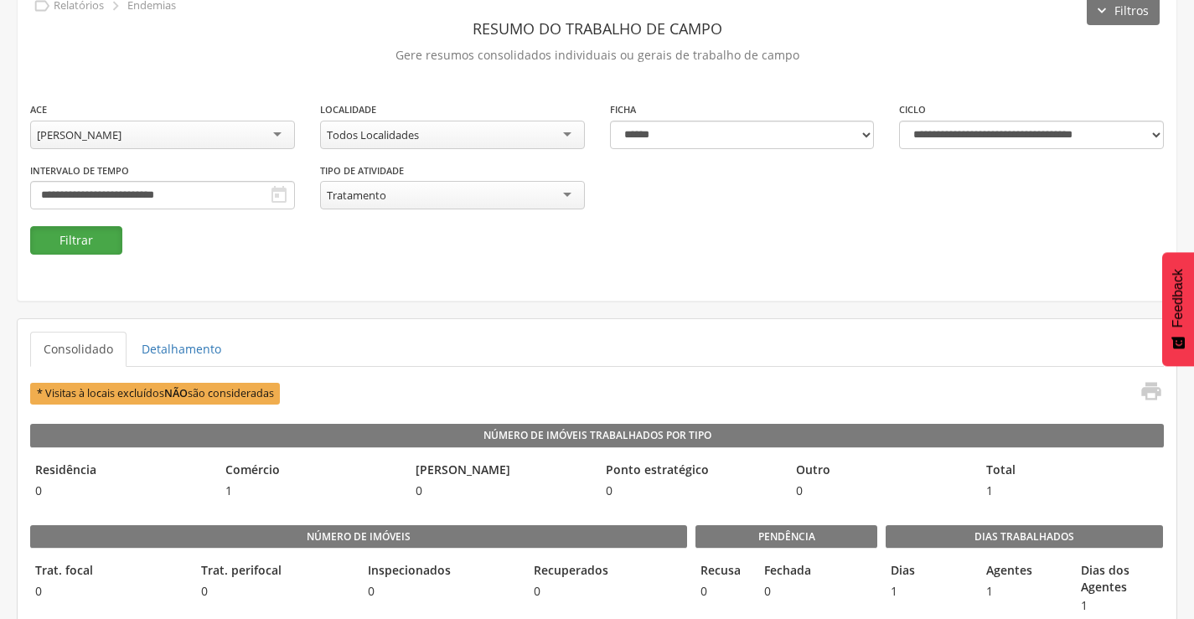
click at [82, 239] on button "Filtrar" at bounding box center [76, 240] width 92 height 28
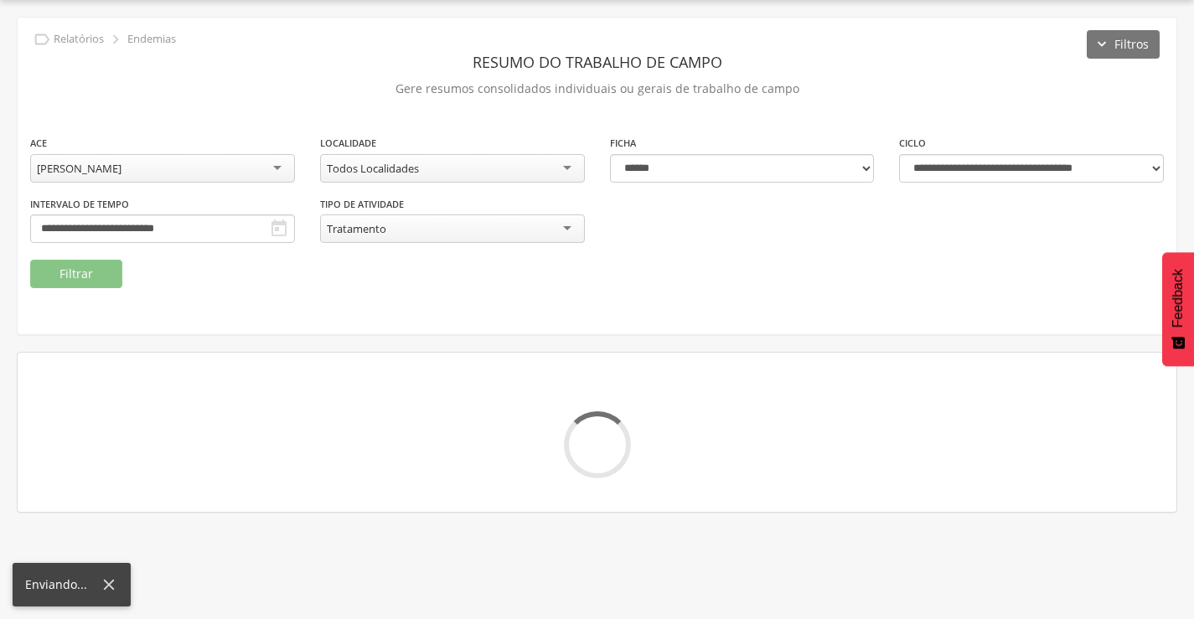
scroll to position [84, 0]
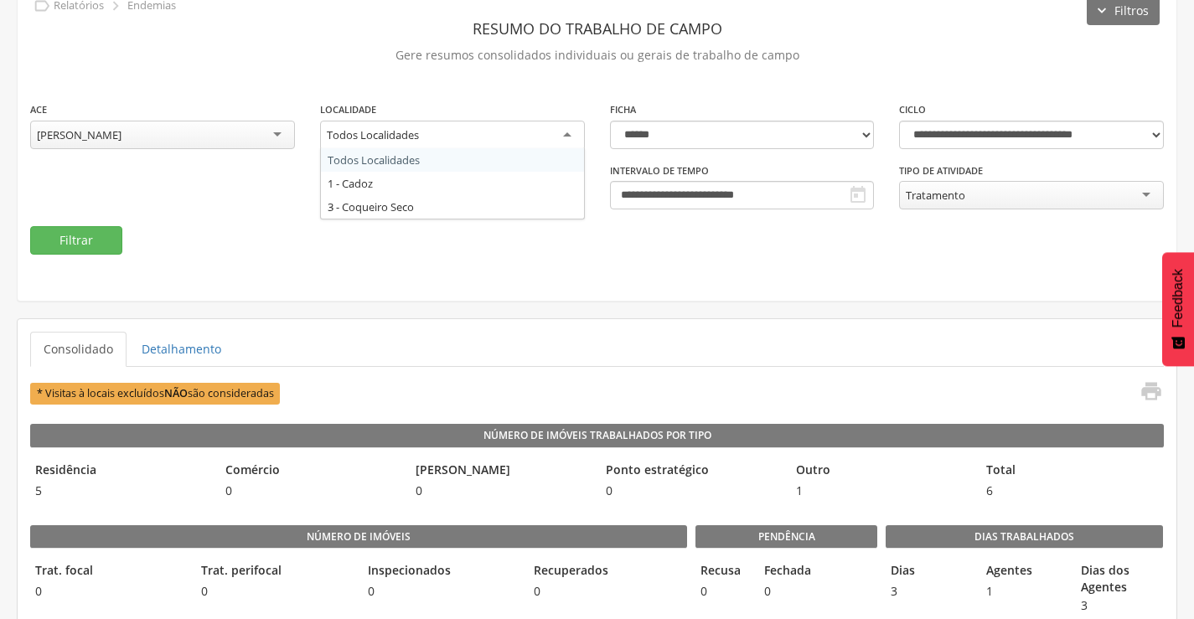
click at [501, 142] on div "Todos Localidades" at bounding box center [452, 136] width 265 height 30
click at [611, 212] on div "**********" at bounding box center [597, 164] width 1159 height 126
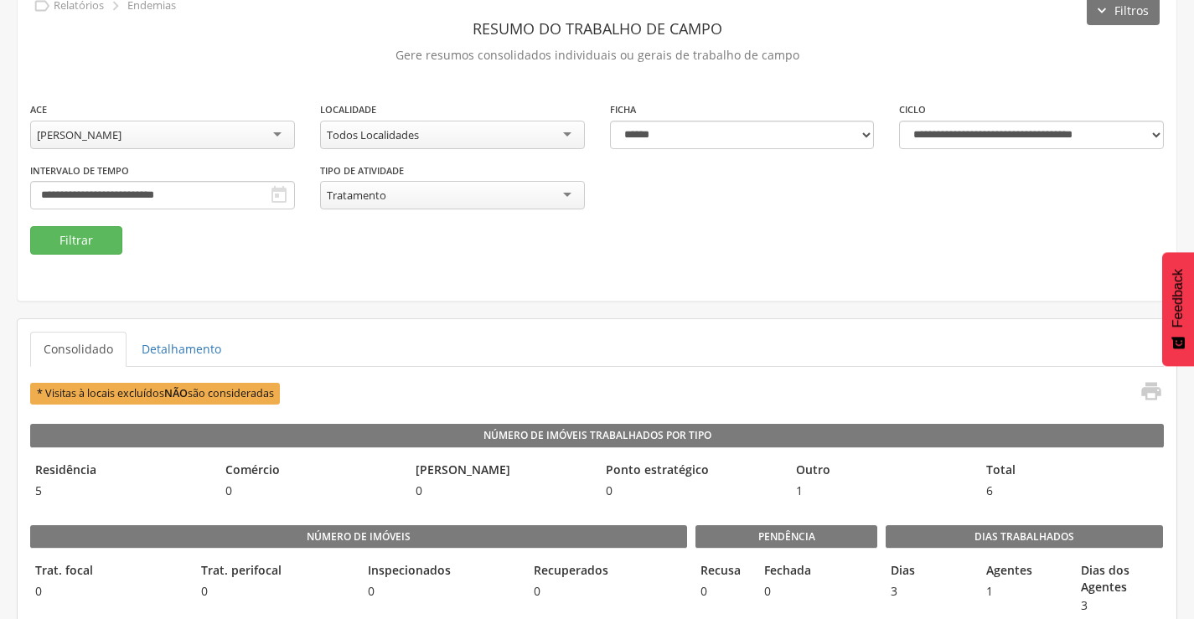
click at [568, 202] on div "Tratamento" at bounding box center [452, 195] width 265 height 28
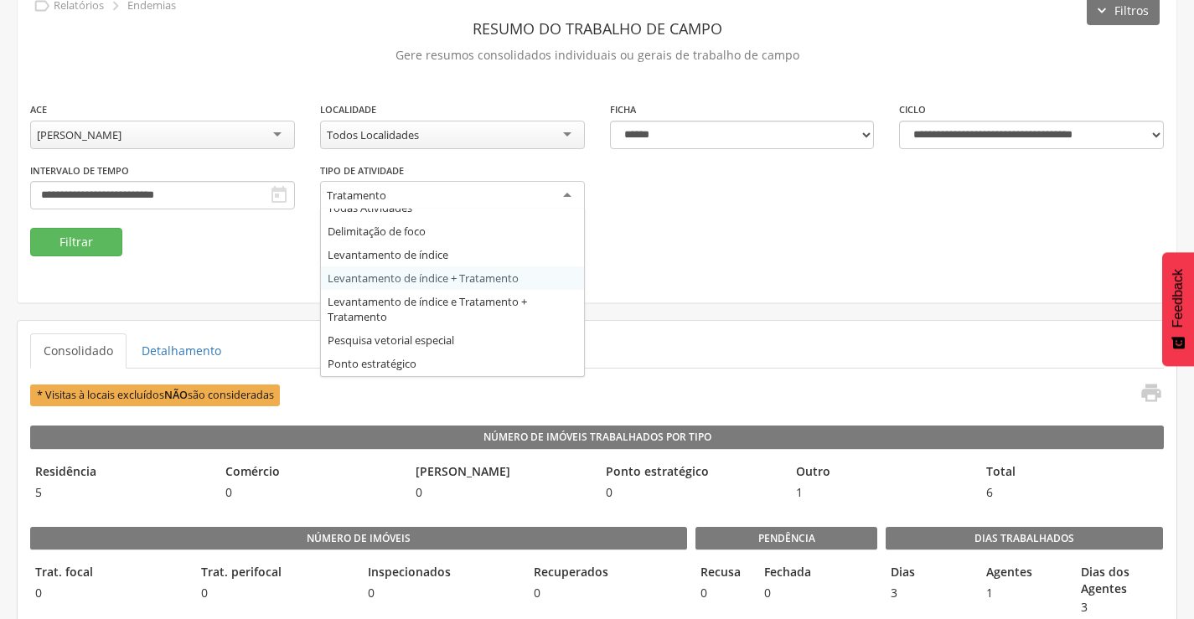
scroll to position [0, 0]
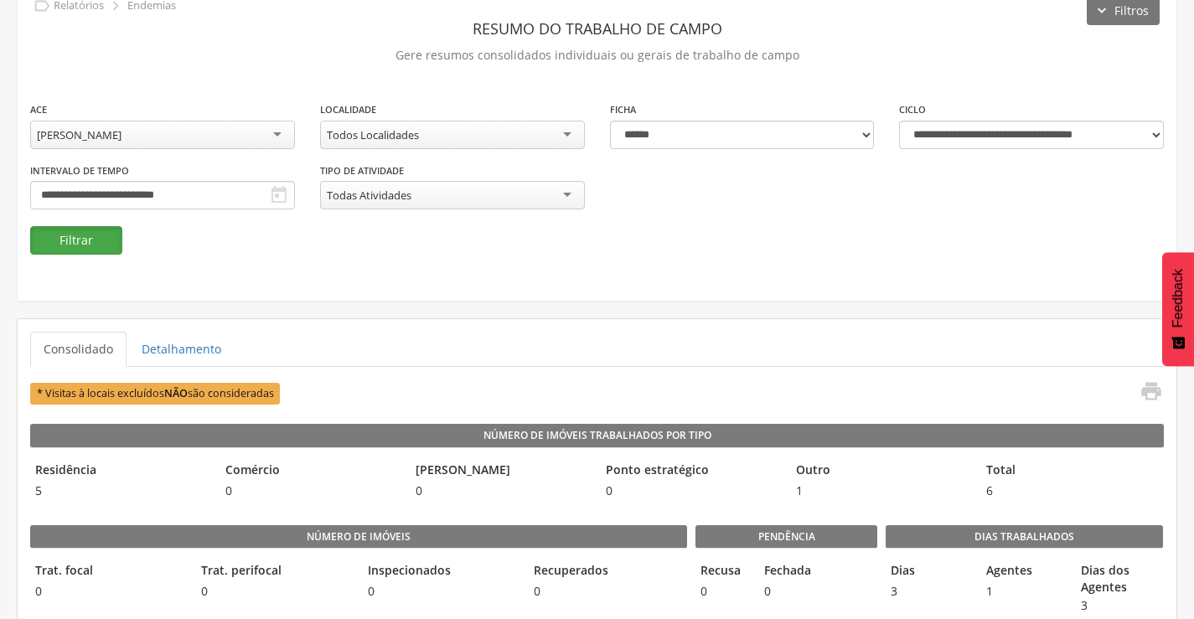
click at [80, 240] on button "Filtrar" at bounding box center [76, 240] width 92 height 28
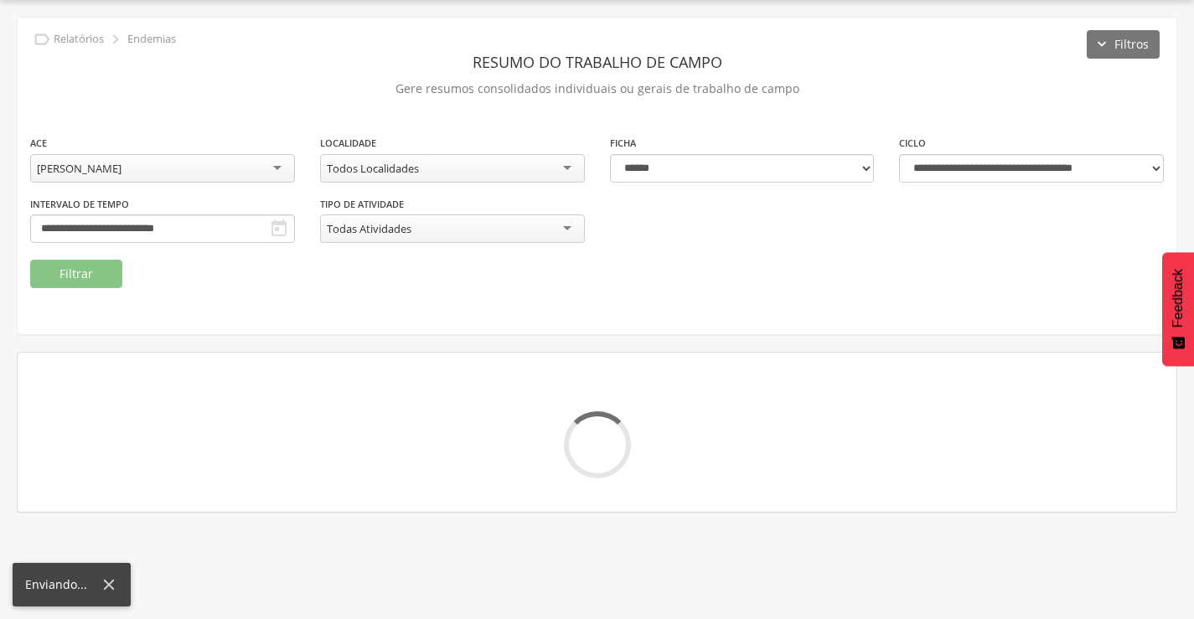
scroll to position [84, 0]
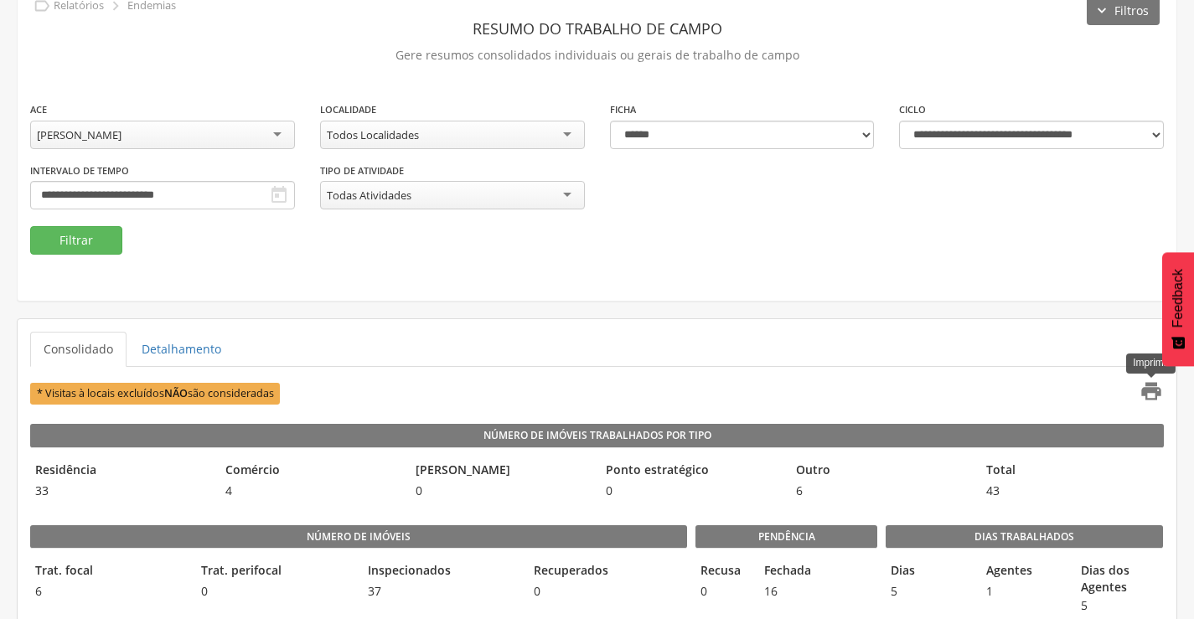
click at [1156, 395] on icon "" at bounding box center [1151, 391] width 23 height 23
